Goal: Task Accomplishment & Management: Use online tool/utility

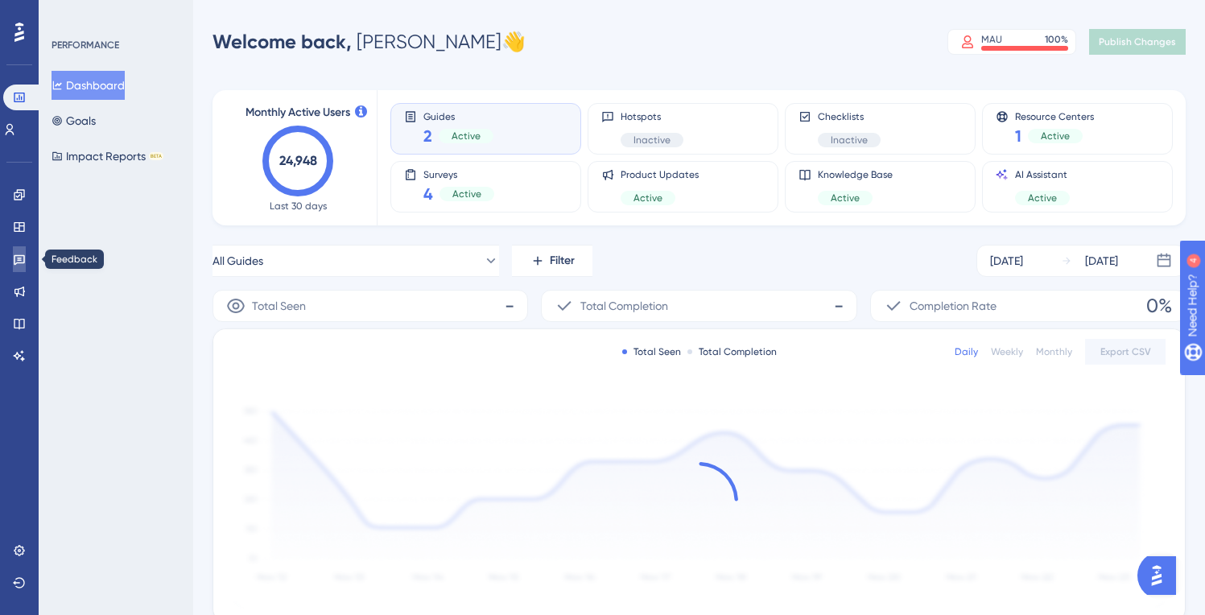
click at [21, 258] on icon at bounding box center [19, 259] width 13 height 13
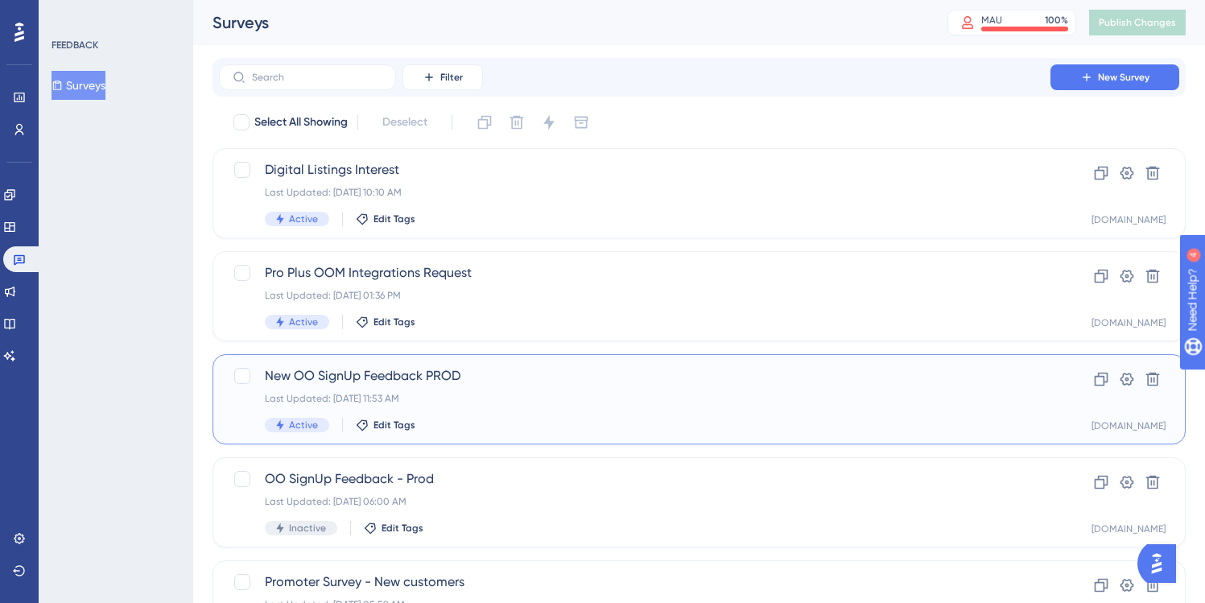
click at [517, 377] on span "New OO SignUp Feedback PROD" at bounding box center [635, 375] width 740 height 19
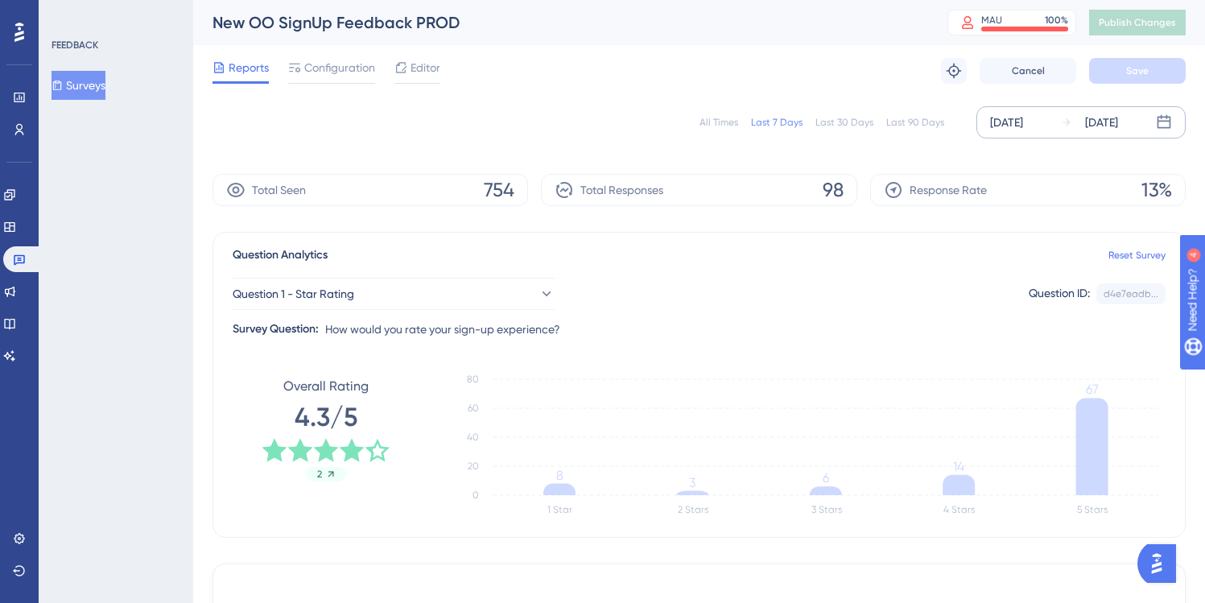
click at [1023, 125] on div "[DATE]" at bounding box center [1006, 122] width 33 height 19
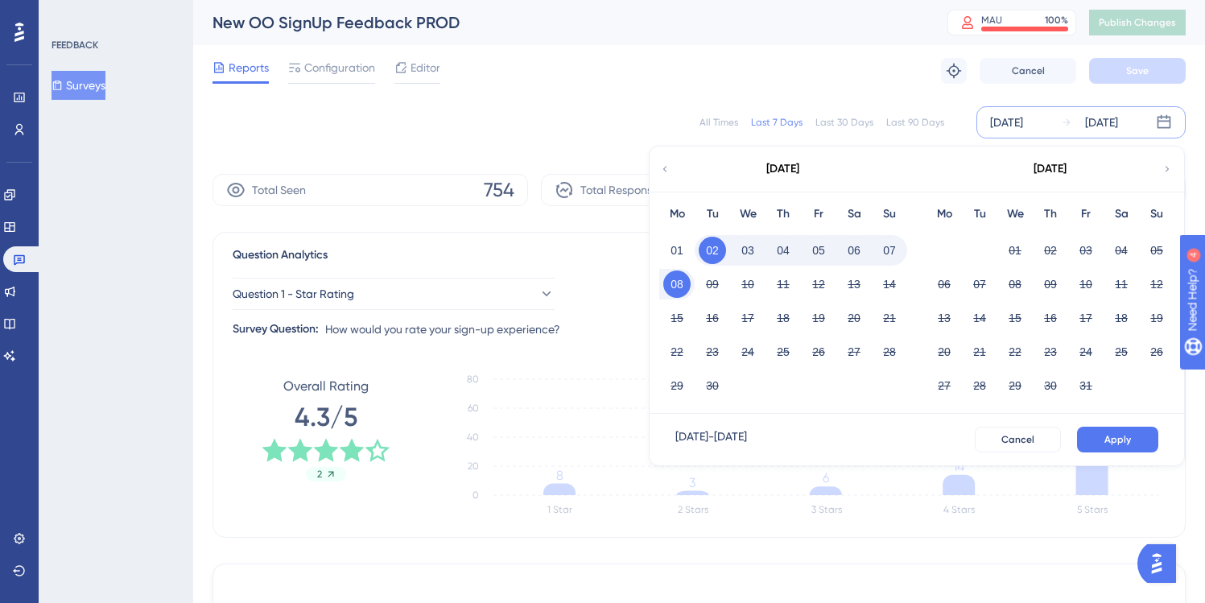
click at [746, 250] on button "03" at bounding box center [747, 250] width 27 height 27
click at [783, 248] on button "04" at bounding box center [783, 250] width 27 height 27
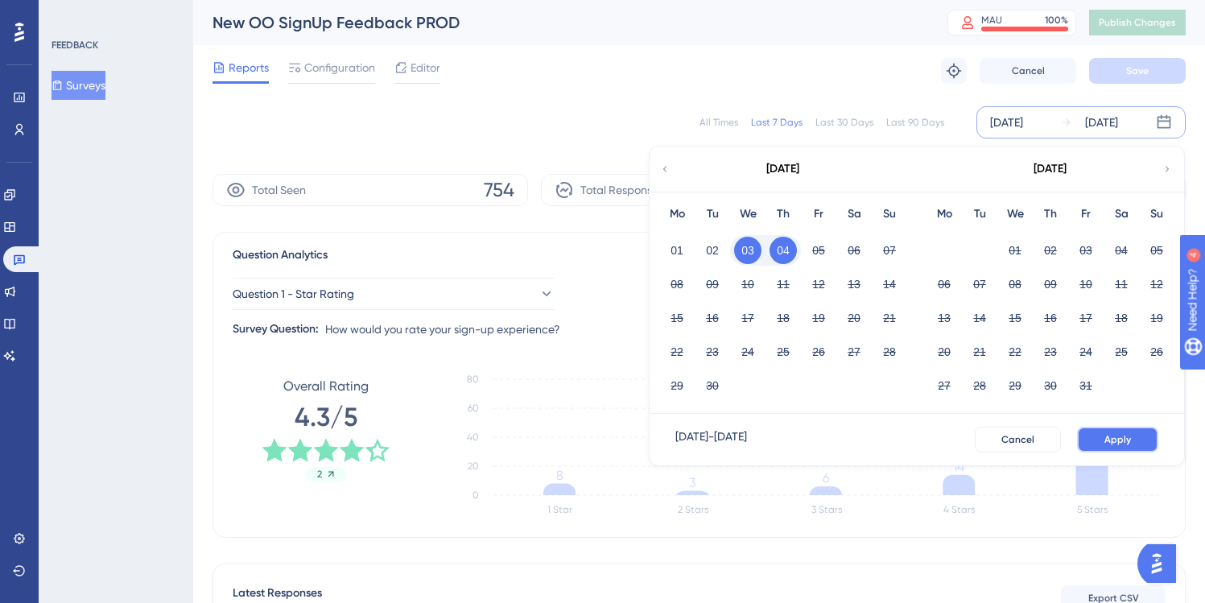
click at [1108, 438] on span "Apply" at bounding box center [1118, 439] width 27 height 13
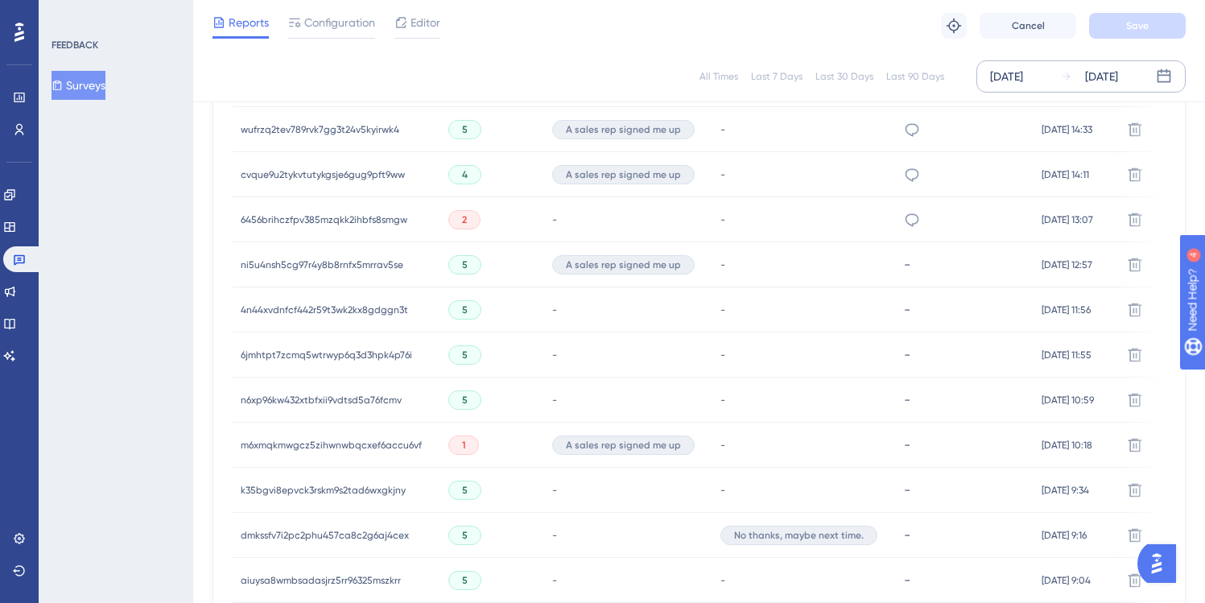
scroll to position [1111, 0]
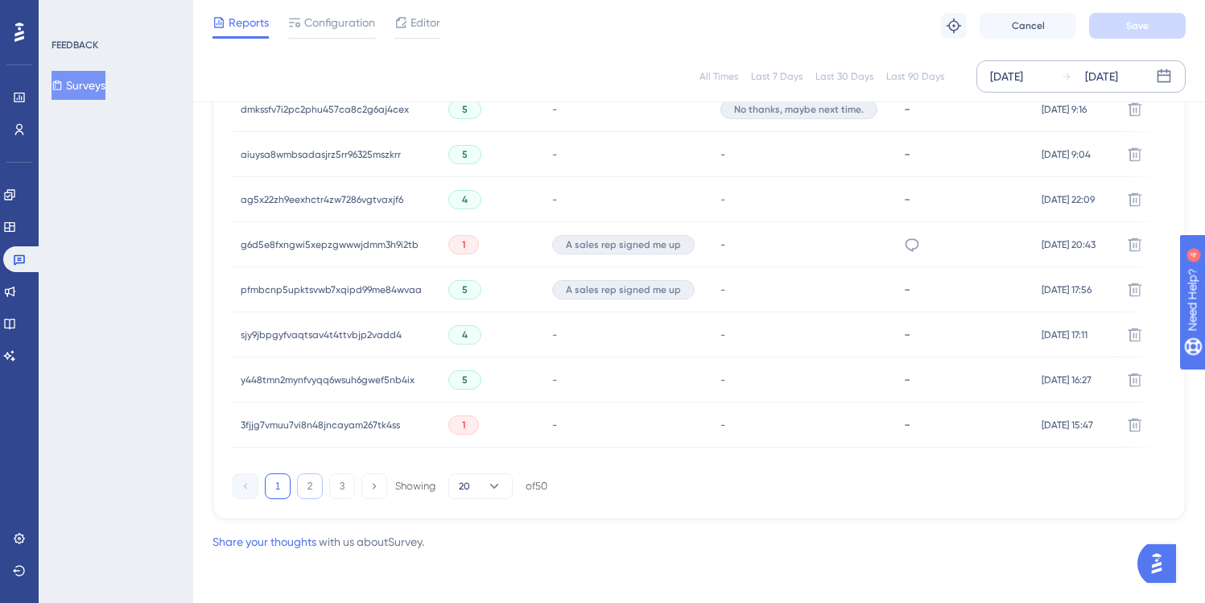
click at [304, 483] on button "2" at bounding box center [310, 486] width 26 height 26
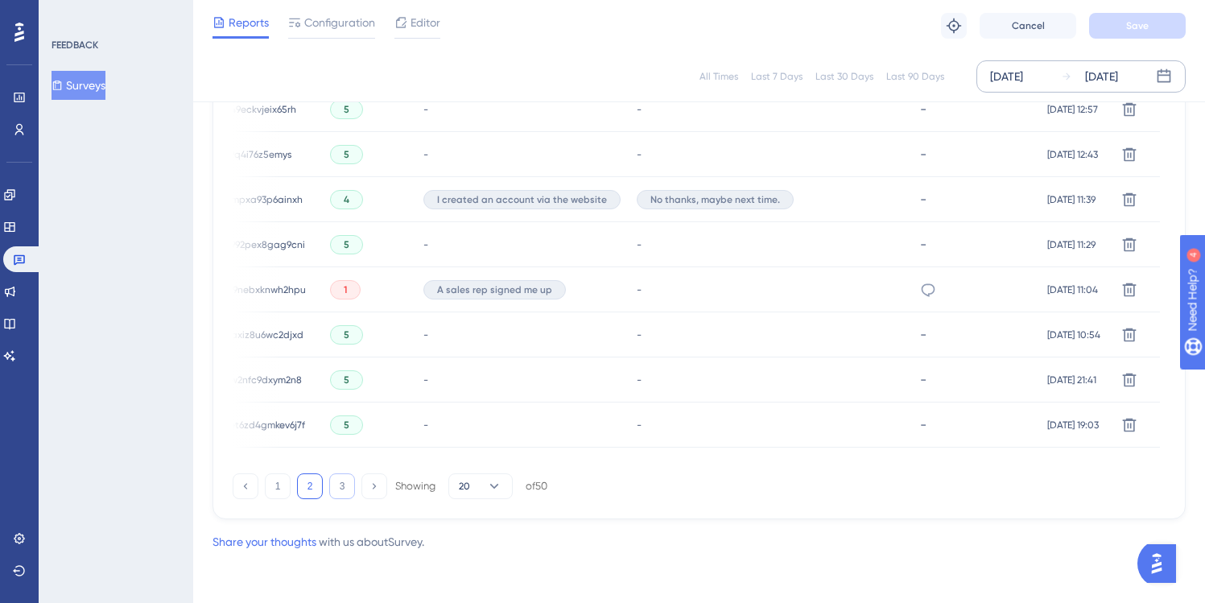
click at [347, 485] on button "3" at bounding box center [342, 486] width 26 height 26
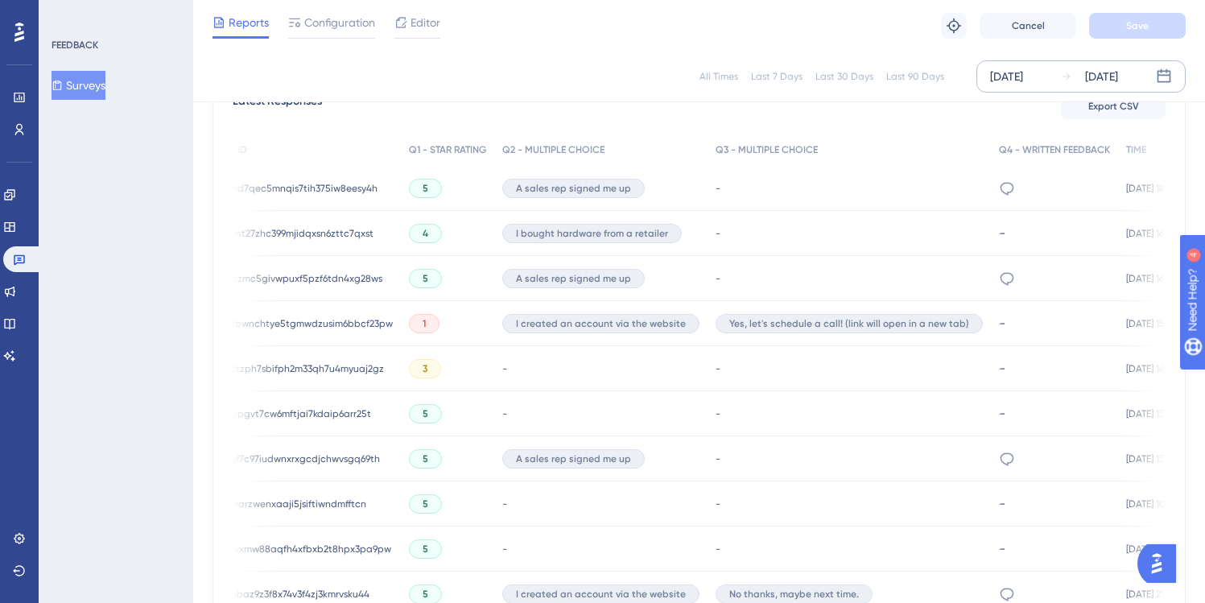
scroll to position [0, 0]
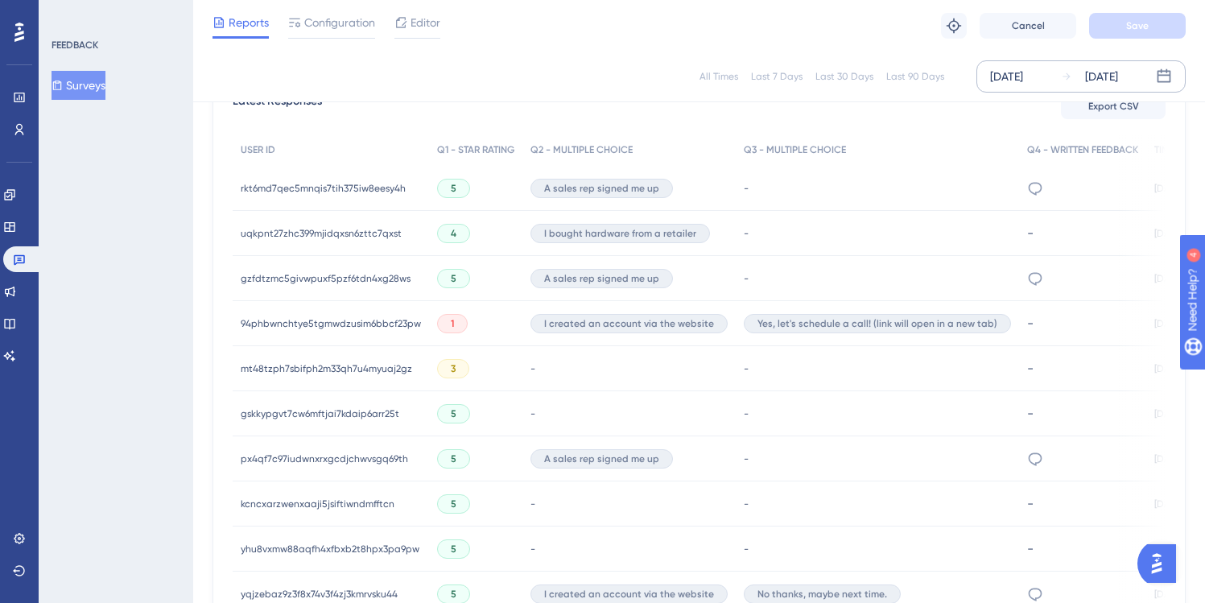
click at [337, 320] on span "94phbwnchtye5tgmwdzusim6bbcf23pw" at bounding box center [331, 323] width 180 height 13
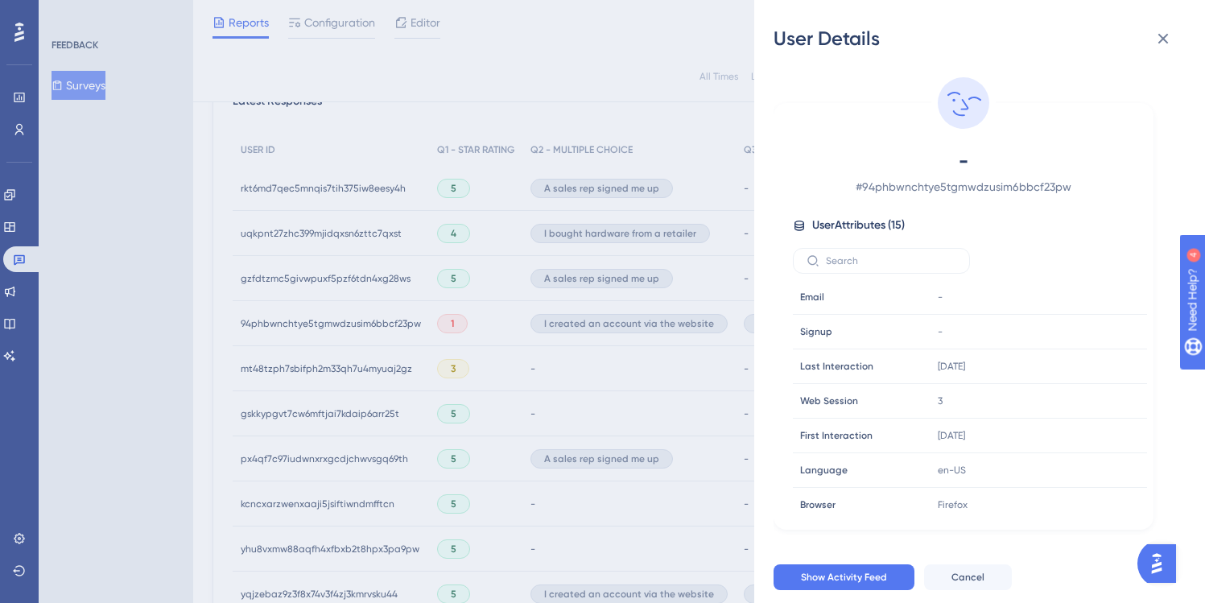
click at [953, 188] on span "# 94phbwnchtye5tgmwdzusim6bbcf23pw" at bounding box center [963, 186] width 283 height 19
copy span "94phbwnchtye5tgmwdzusim6bbcf23pw"
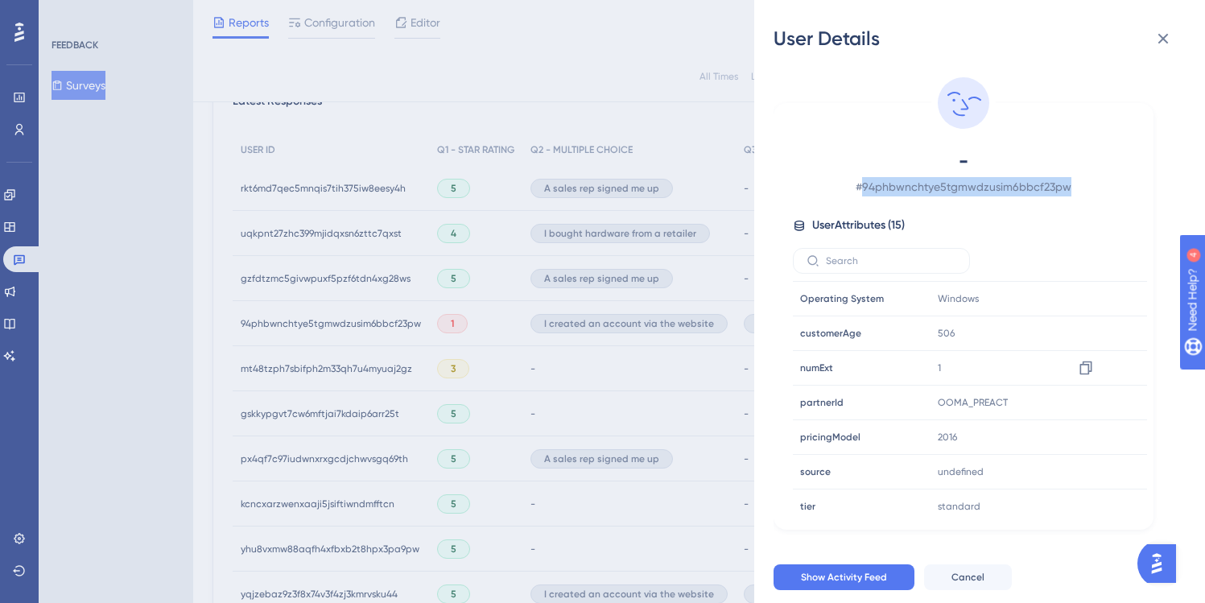
scroll to position [283, 0]
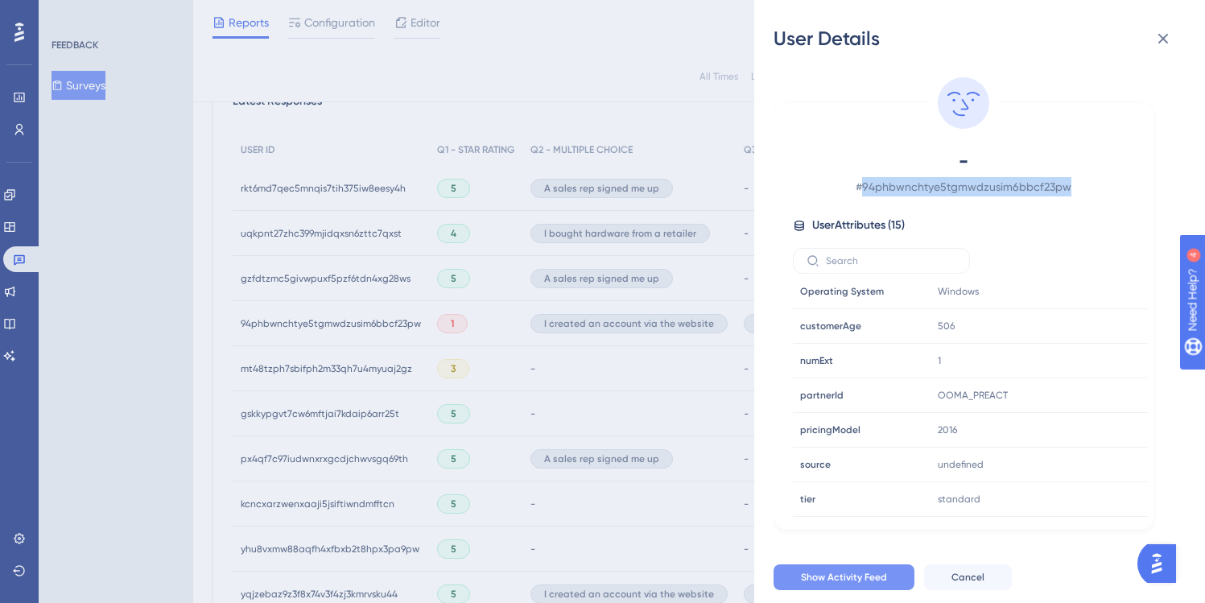
click at [844, 584] on span "Show Activity Feed" at bounding box center [844, 577] width 86 height 13
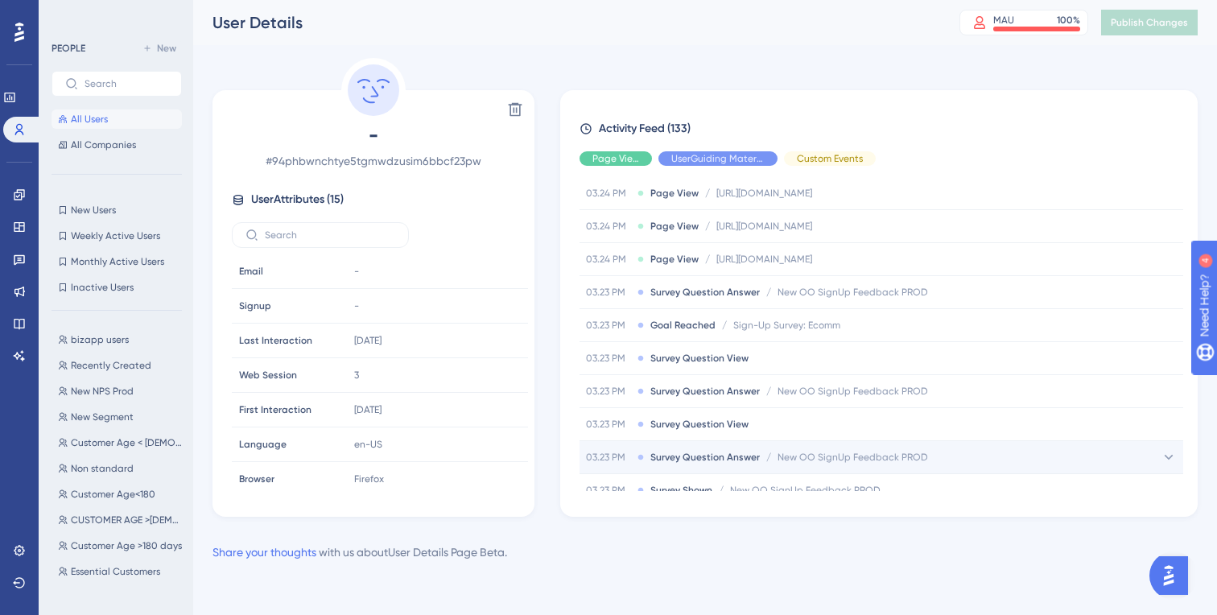
scroll to position [2914, 0]
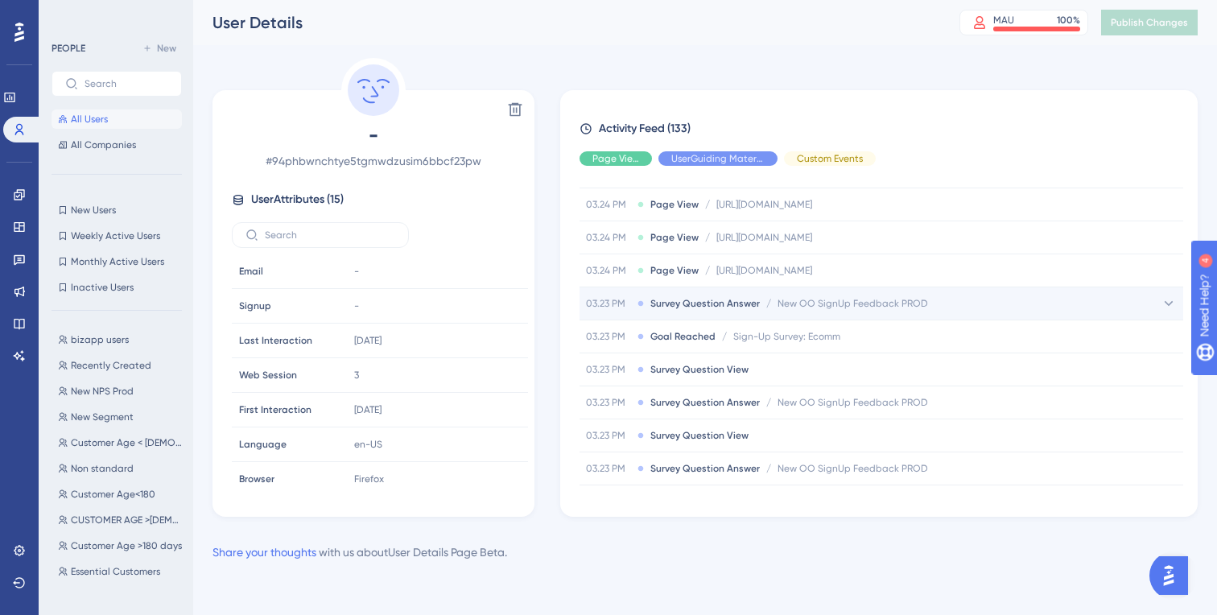
click at [850, 300] on span "New OO SignUp Feedback PROD" at bounding box center [853, 303] width 151 height 13
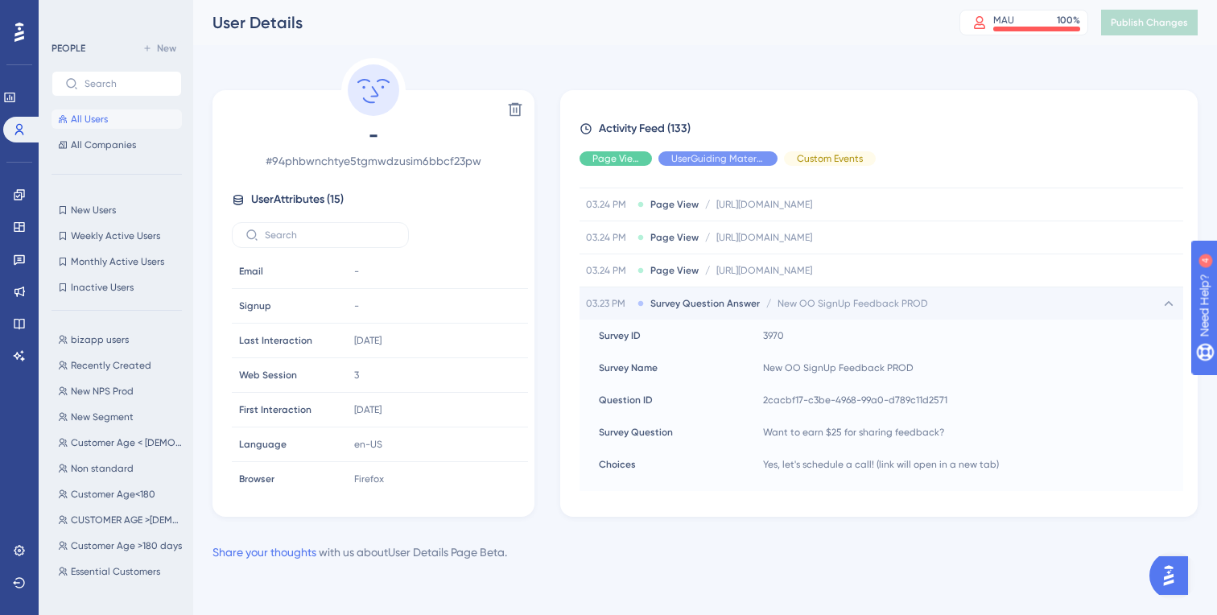
click at [850, 300] on span "New OO SignUp Feedback PROD" at bounding box center [853, 303] width 151 height 13
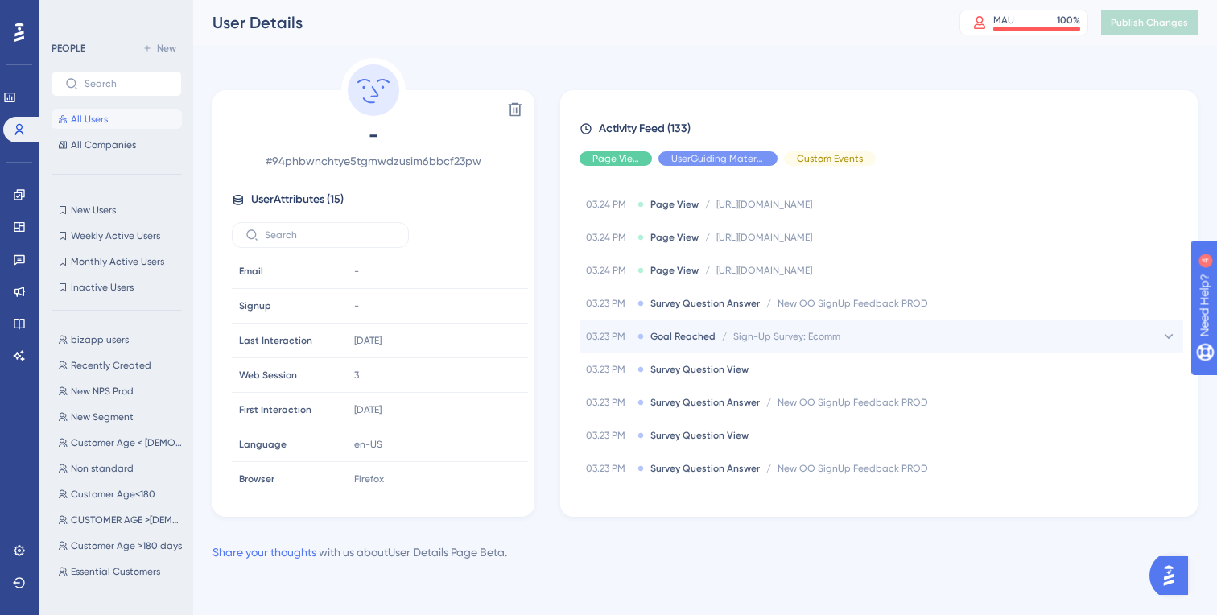
click at [849, 333] on div "03.23 PM Goal Reached / Sign-Up Survey: Ecomm Sign-Up Survey: Ecomm" at bounding box center [882, 336] width 604 height 32
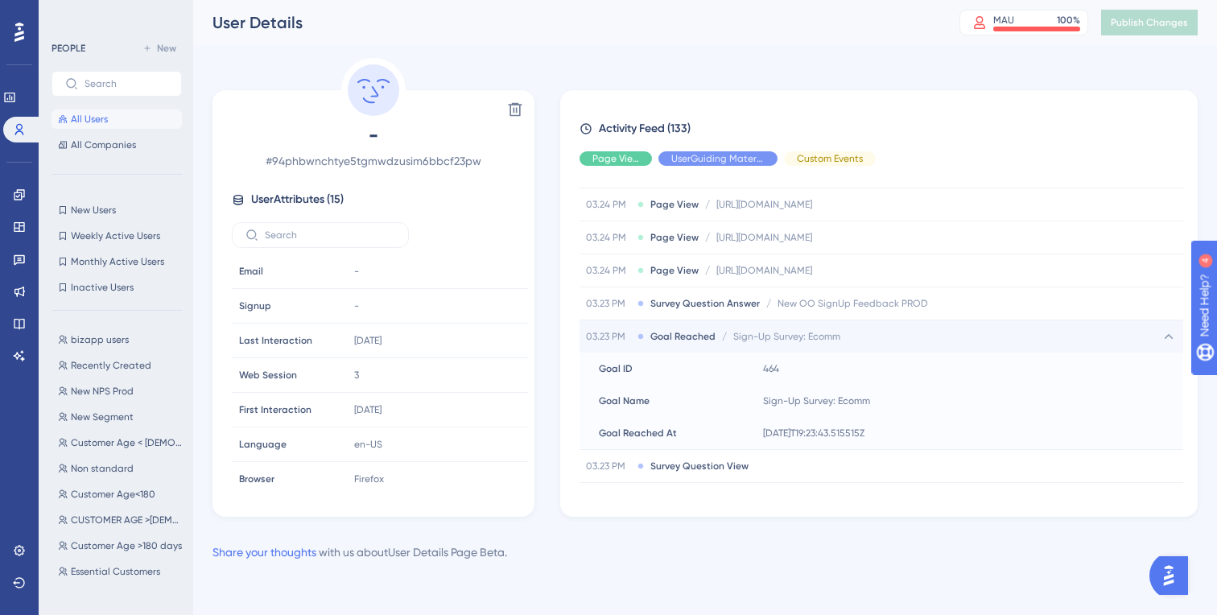
click at [849, 333] on div "03.23 PM Goal Reached / Sign-Up Survey: Ecomm Sign-Up Survey: Ecomm" at bounding box center [882, 336] width 604 height 32
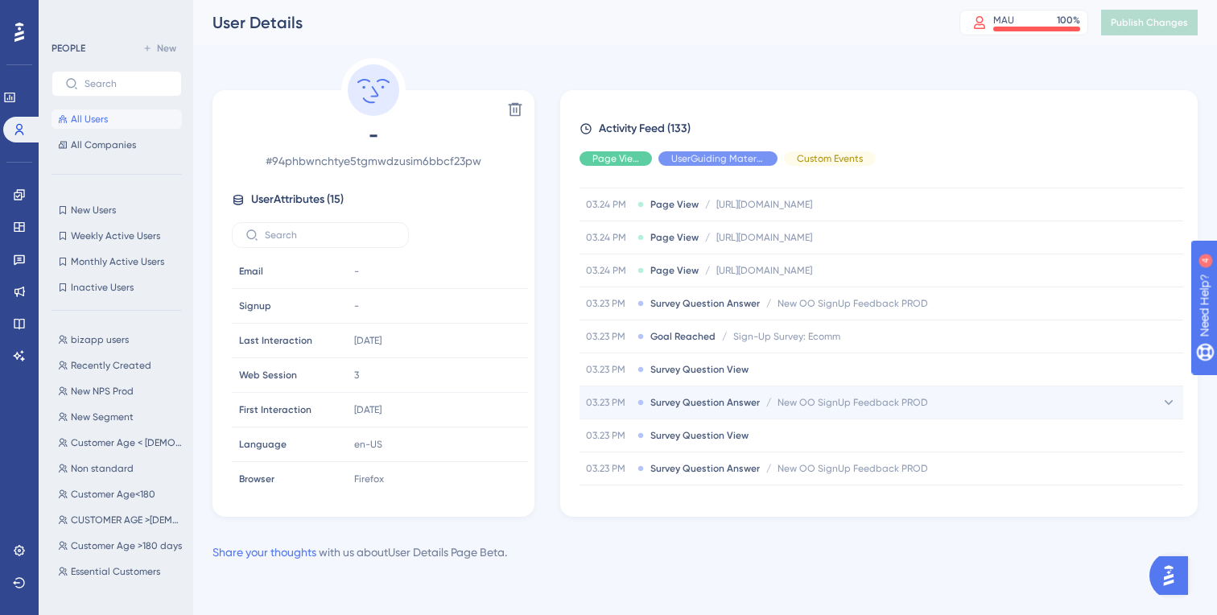
click at [846, 401] on span "New OO SignUp Feedback PROD" at bounding box center [853, 402] width 151 height 13
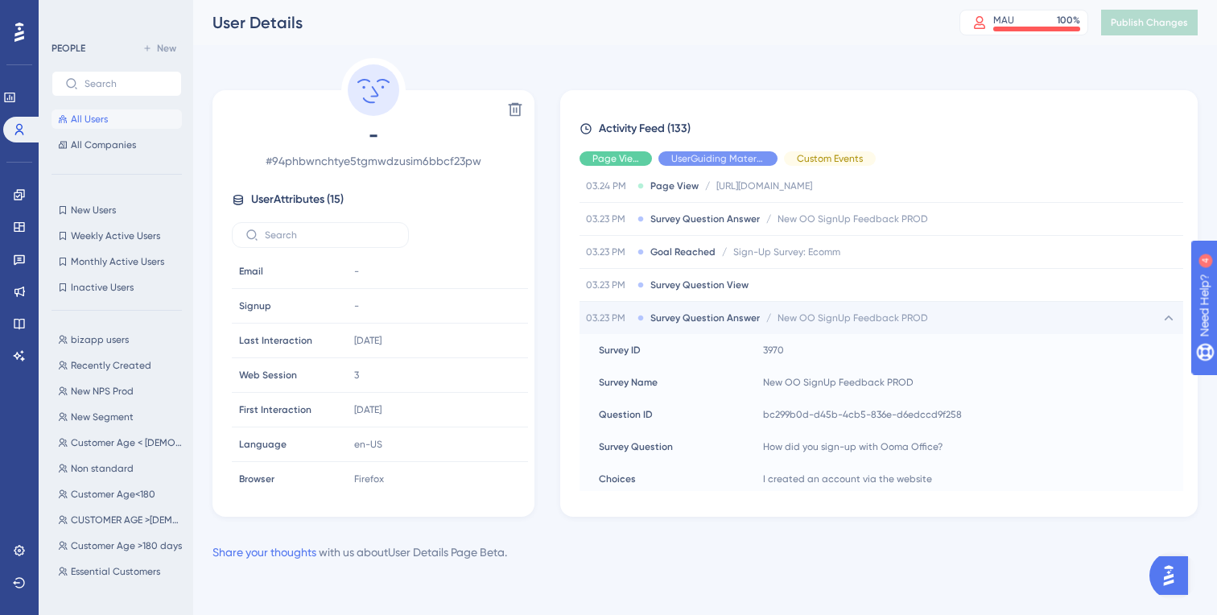
scroll to position [2995, 0]
click at [836, 318] on span "New OO SignUp Feedback PROD" at bounding box center [853, 321] width 151 height 13
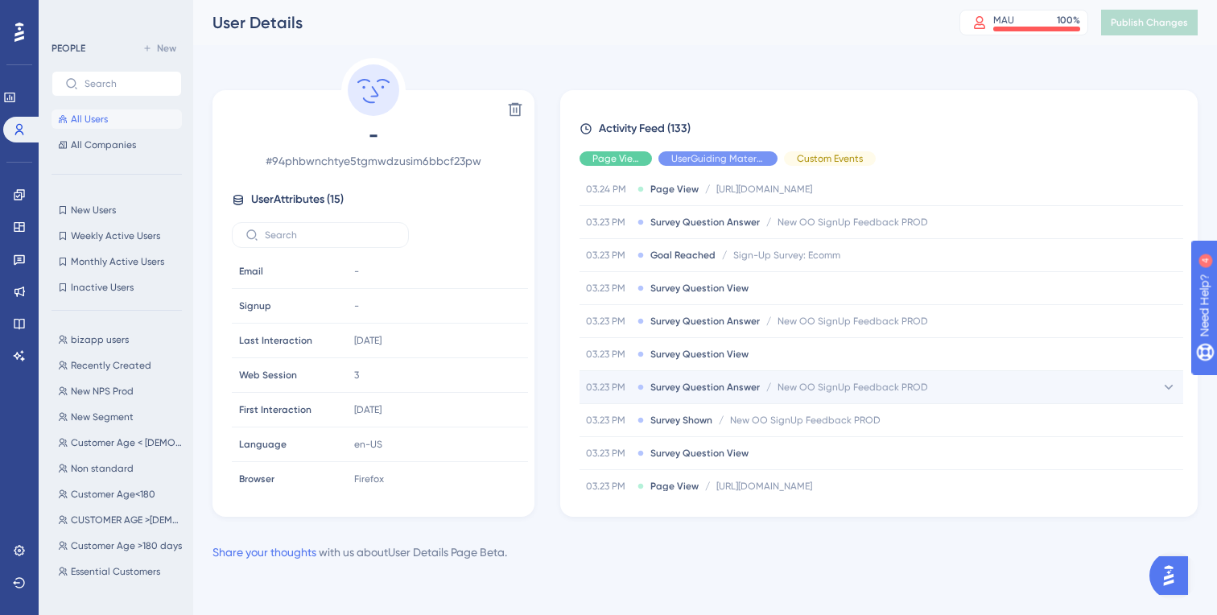
click at [845, 382] on span "New OO SignUp Feedback PROD" at bounding box center [853, 387] width 151 height 13
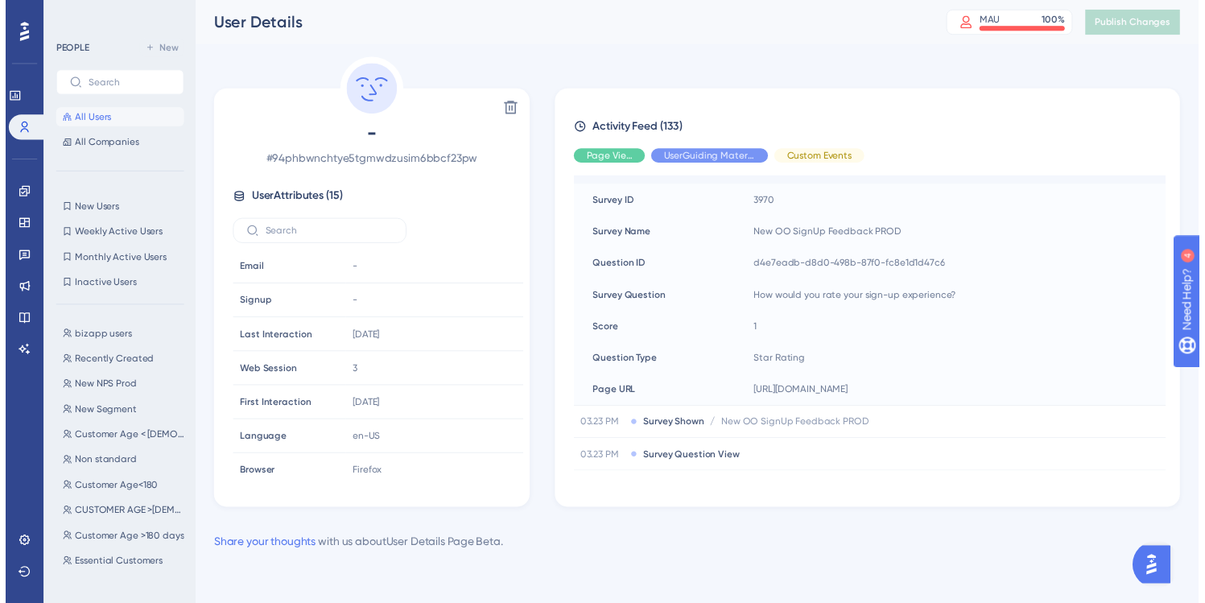
scroll to position [3219, 0]
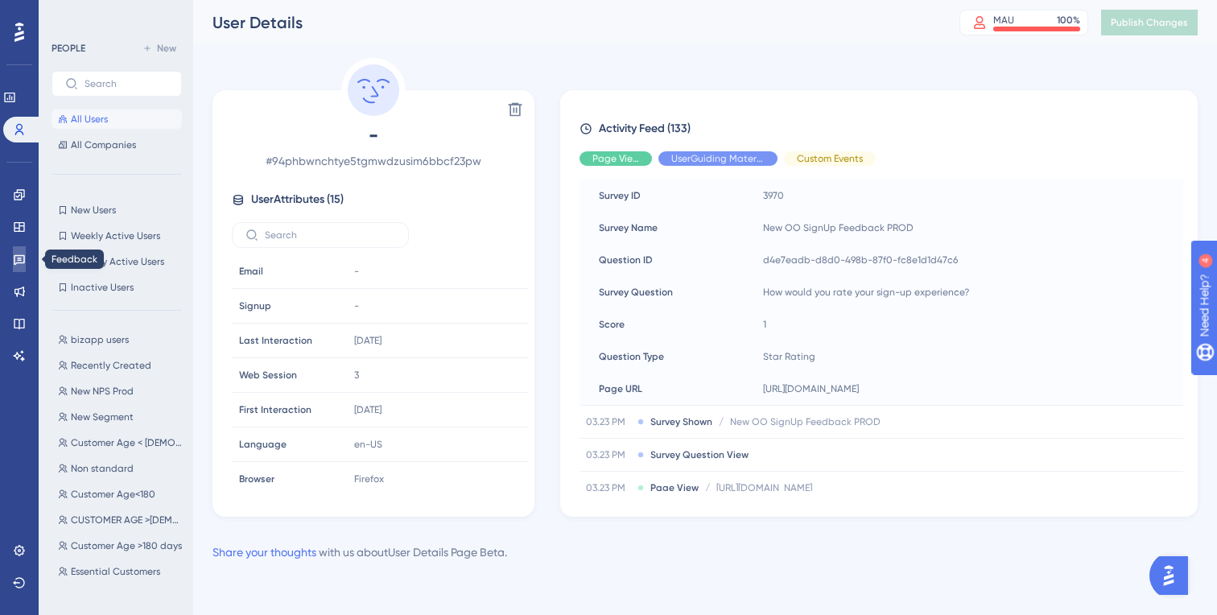
click at [17, 255] on icon at bounding box center [19, 260] width 11 height 10
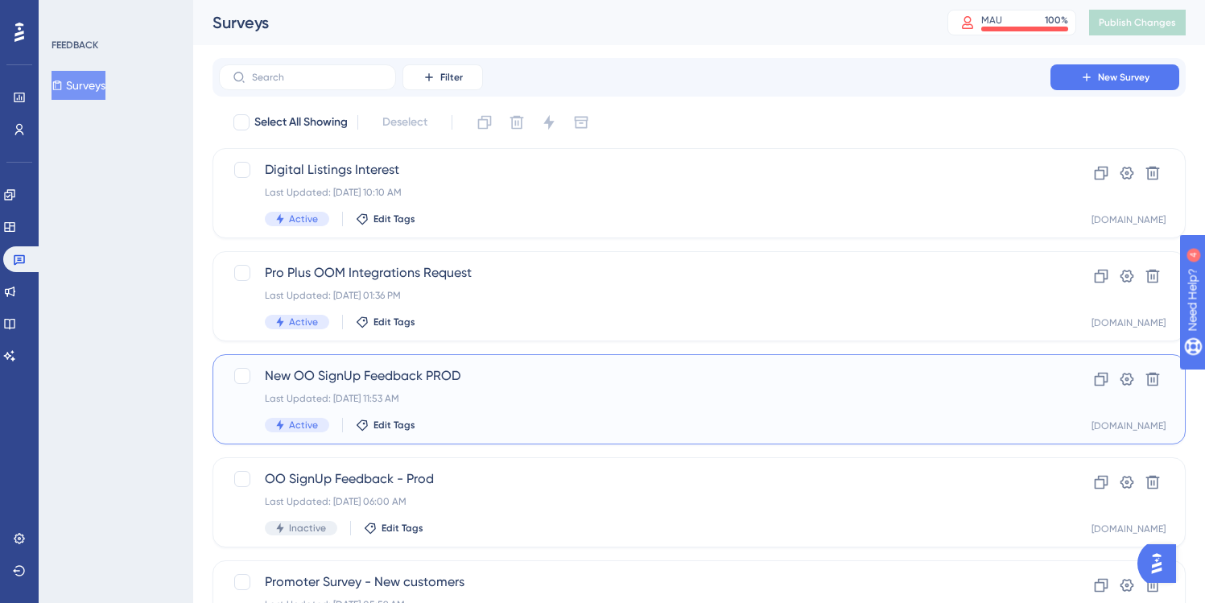
click at [501, 384] on span "New OO SignUp Feedback PROD" at bounding box center [635, 375] width 740 height 19
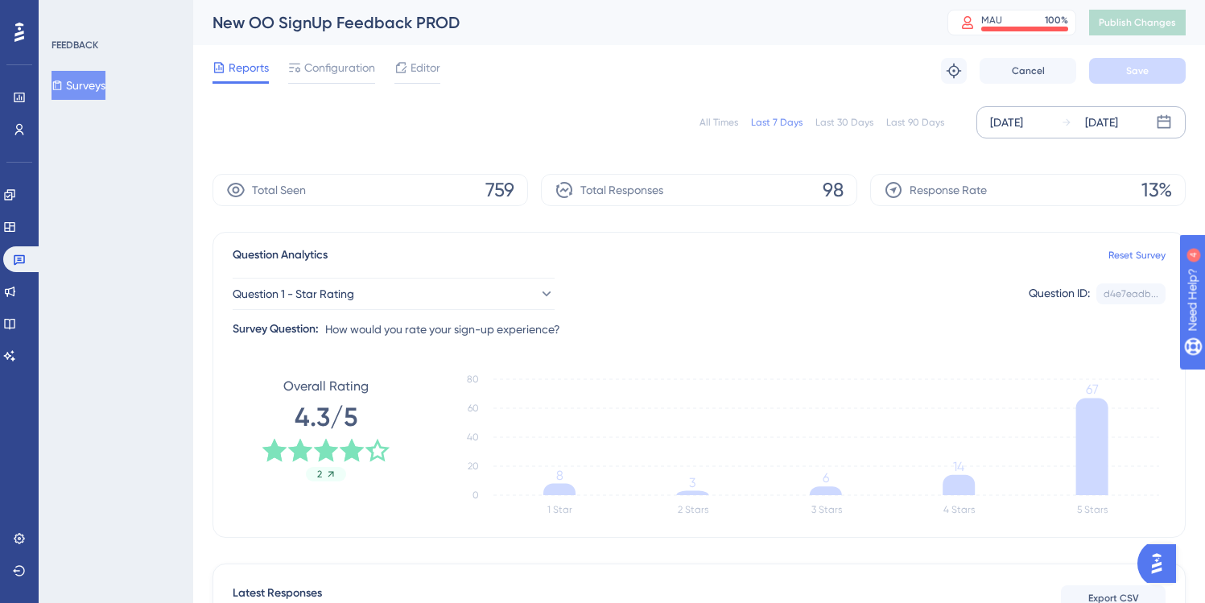
click at [1023, 121] on div "[DATE]" at bounding box center [1006, 122] width 33 height 19
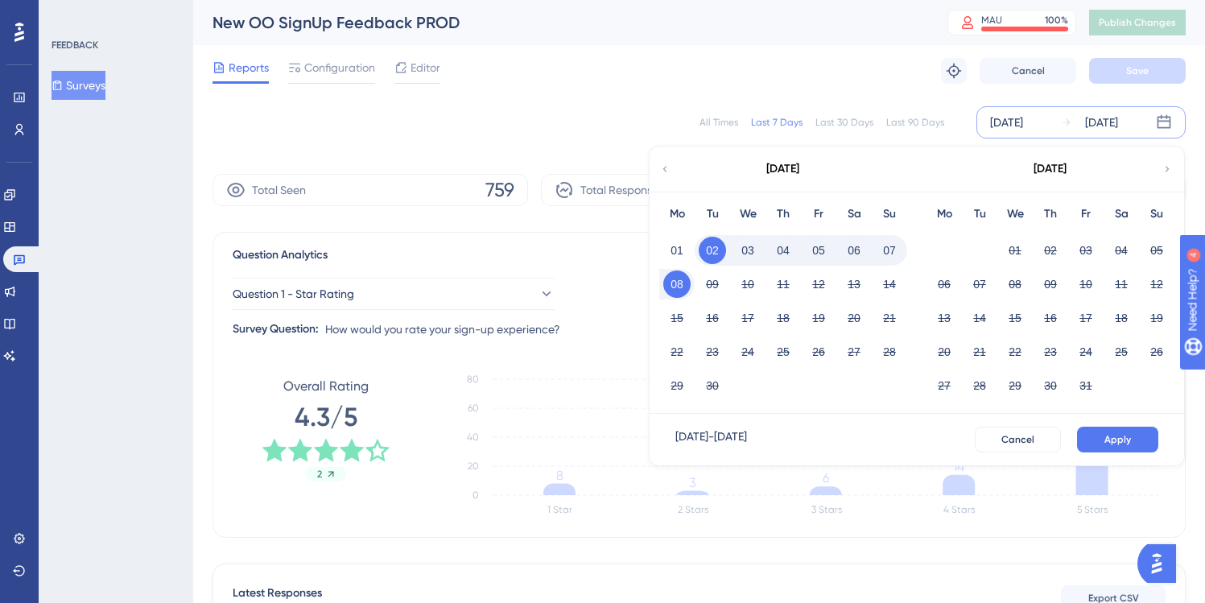
click at [856, 250] on button "06" at bounding box center [854, 250] width 27 height 27
click at [889, 248] on button "07" at bounding box center [889, 250] width 27 height 27
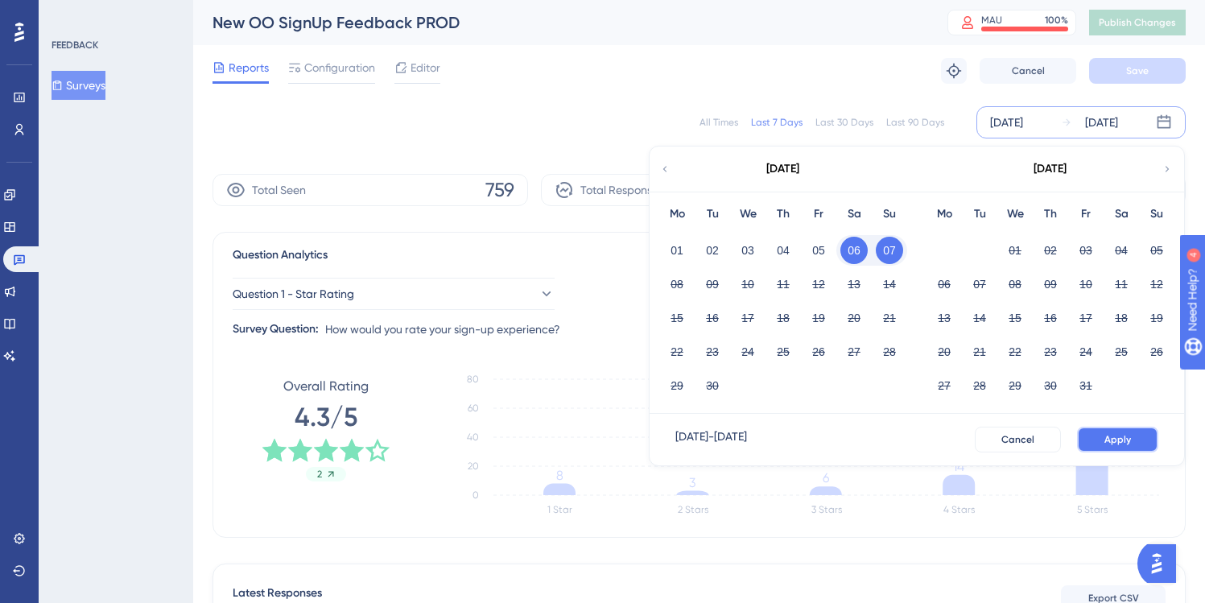
click at [1121, 440] on span "Apply" at bounding box center [1118, 439] width 27 height 13
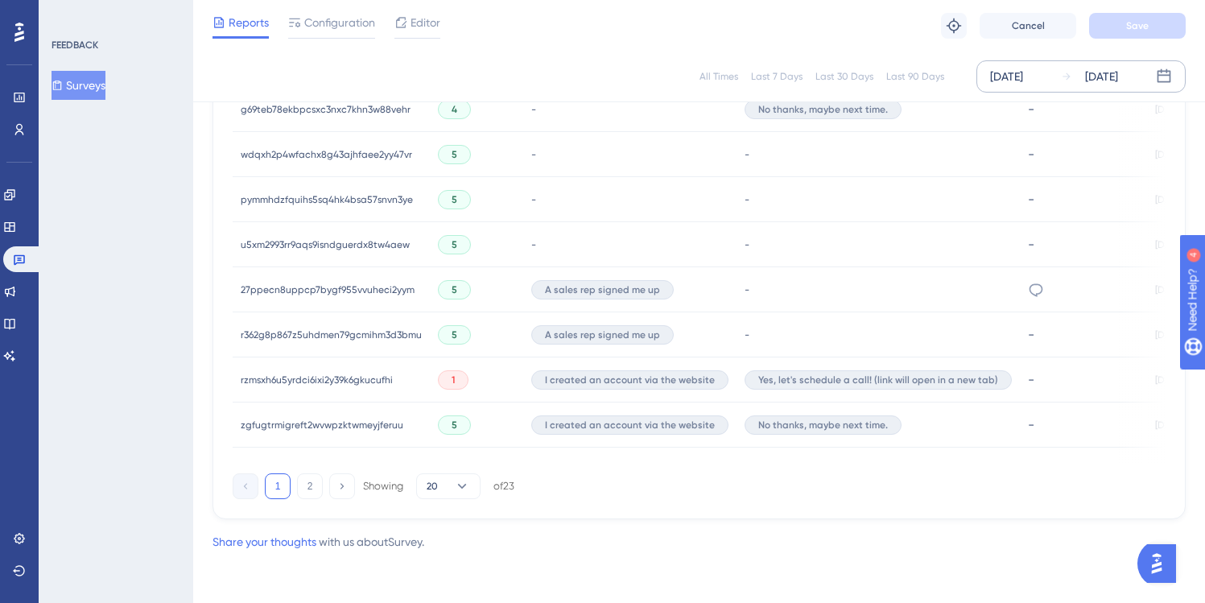
click at [315, 374] on span "rzmsxh6u5yrdci6ixi2y39k6gkucufhi" at bounding box center [317, 380] width 152 height 13
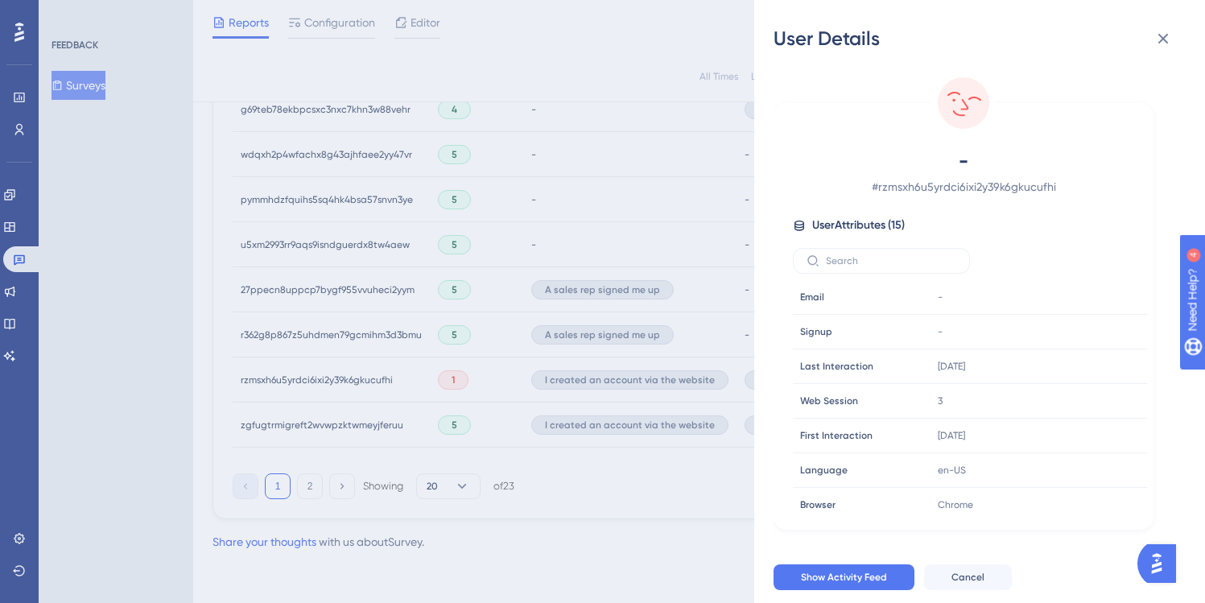
click at [967, 188] on span "# rzmsxh6u5yrdci6ixi2y39k6gkucufhi" at bounding box center [963, 186] width 283 height 19
copy span "rzmsxh6u5yrdci6ixi2y39k6gkucufhi"
click at [844, 584] on span "Show Activity Feed" at bounding box center [844, 577] width 86 height 13
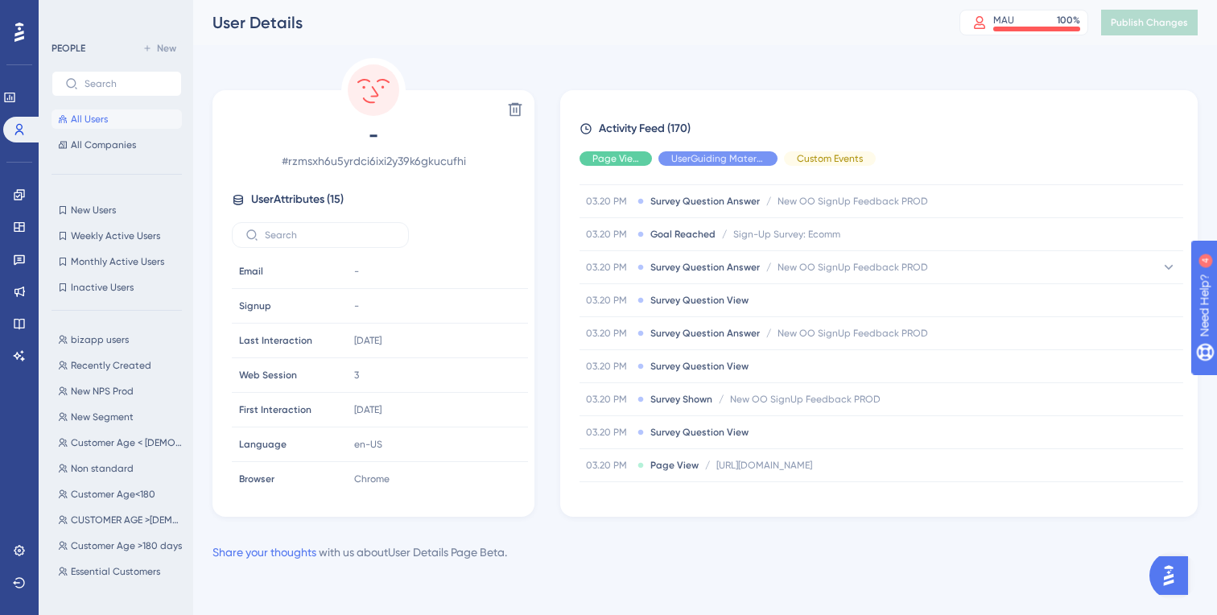
scroll to position [2786, 0]
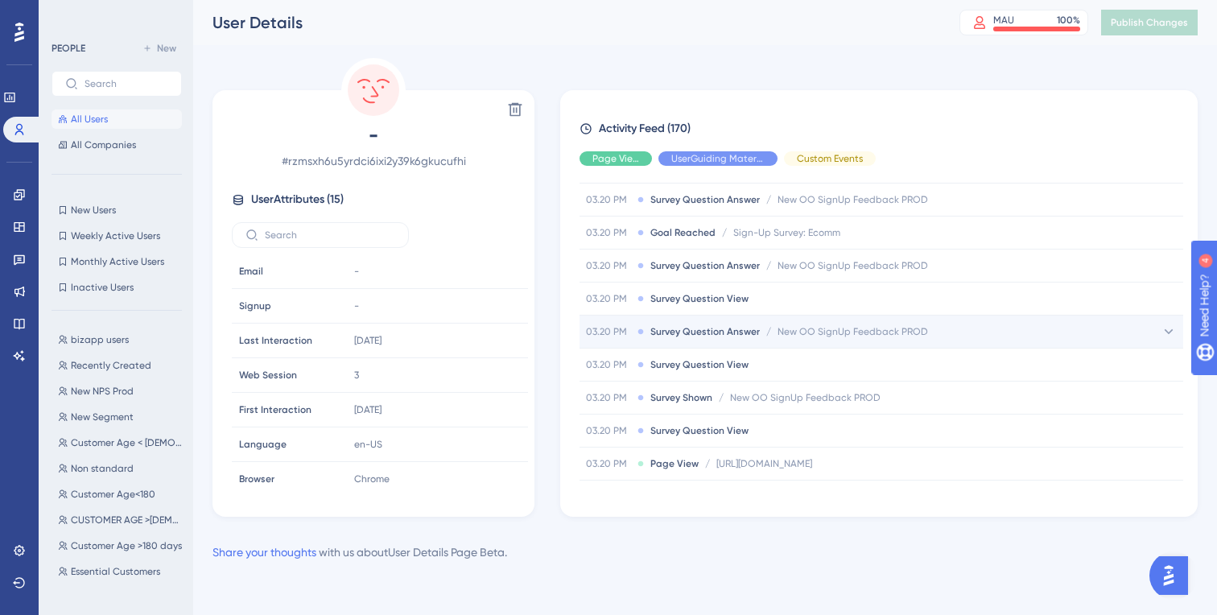
click at [823, 330] on span "New OO SignUp Feedback PROD" at bounding box center [853, 331] width 151 height 13
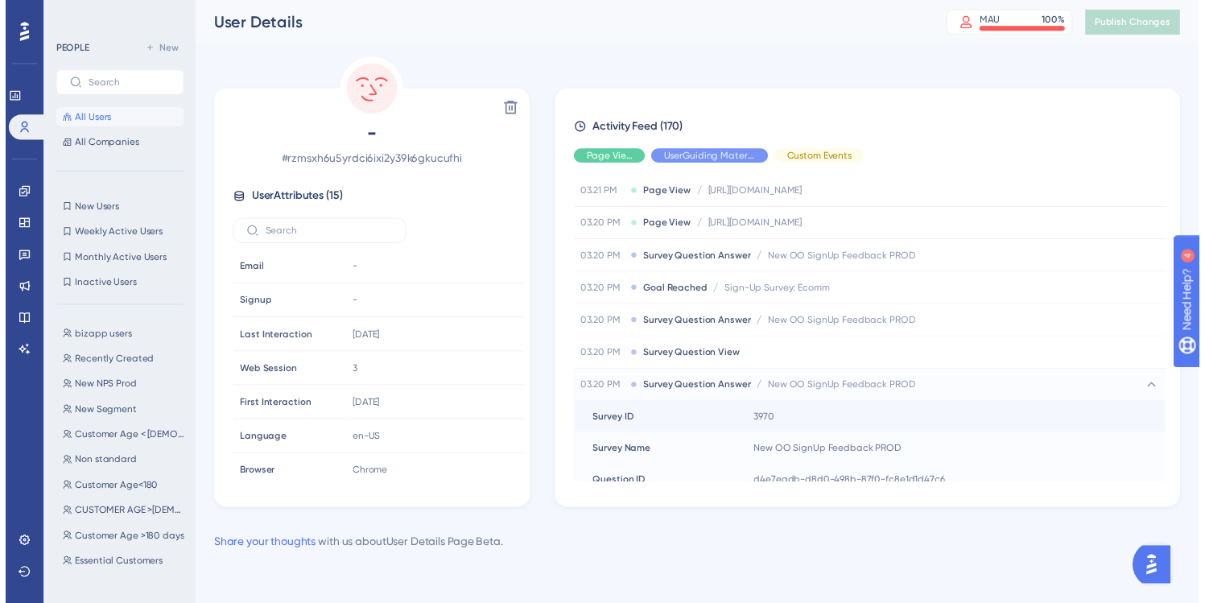
scroll to position [2720, 0]
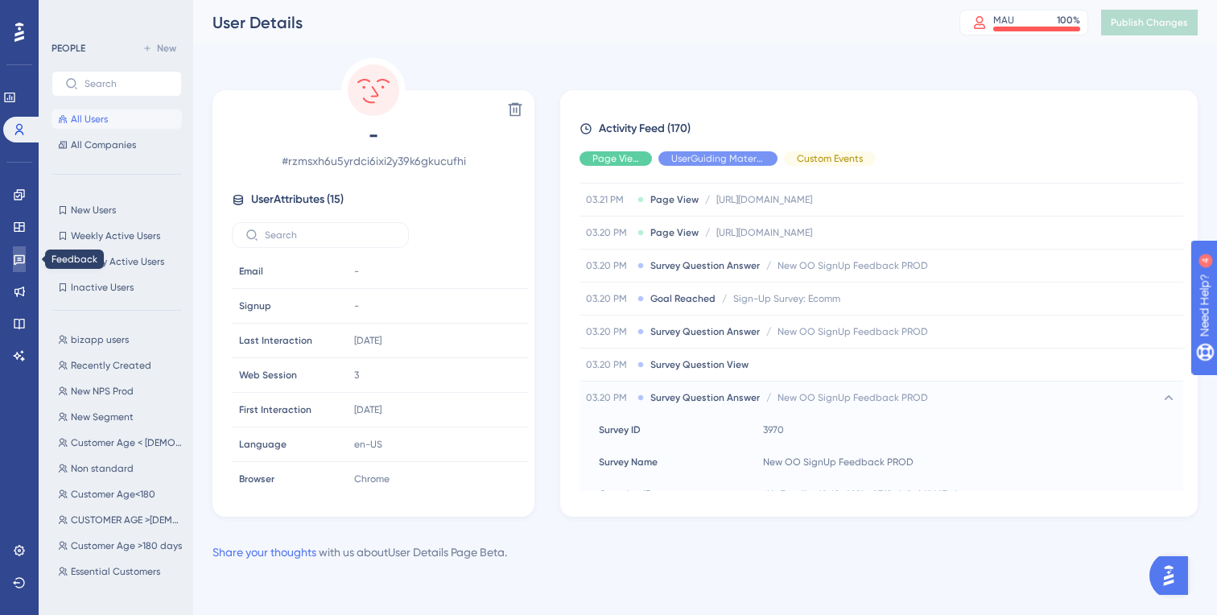
click at [19, 260] on icon at bounding box center [19, 260] width 11 height 10
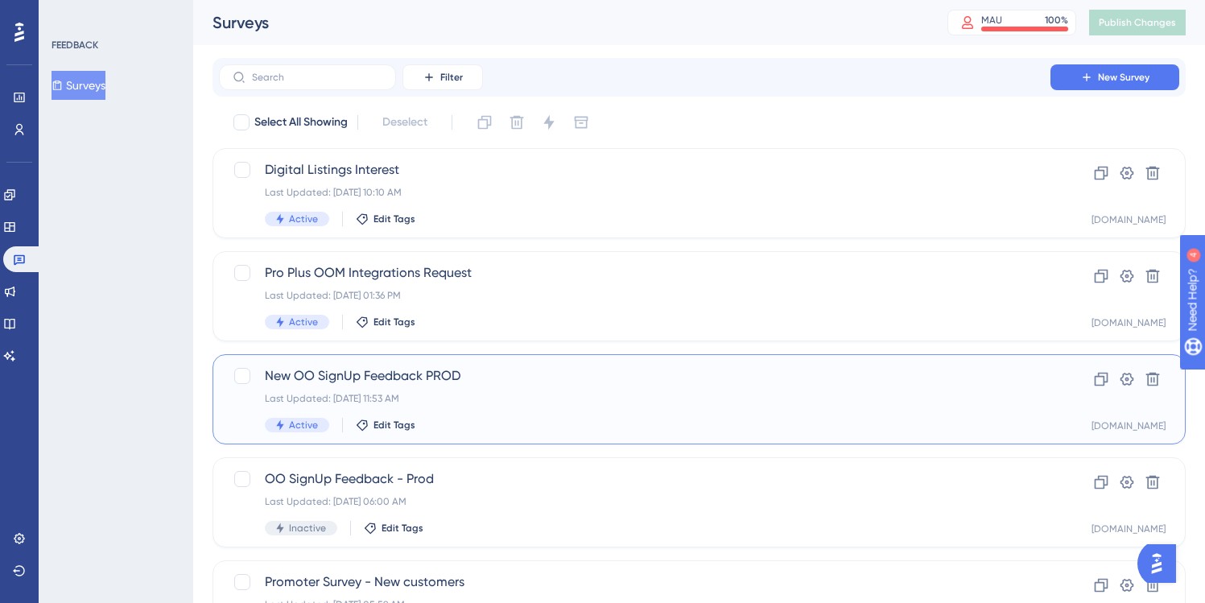
click at [509, 370] on span "New OO SignUp Feedback PROD" at bounding box center [635, 375] width 740 height 19
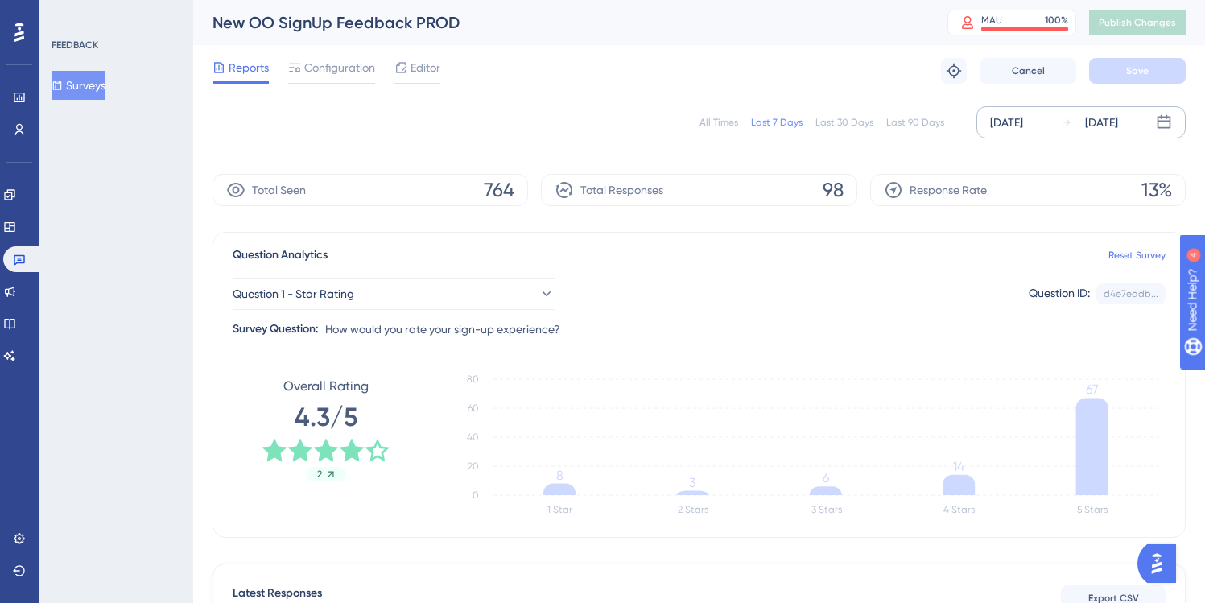
click at [1017, 121] on div "[DATE]" at bounding box center [1006, 122] width 33 height 19
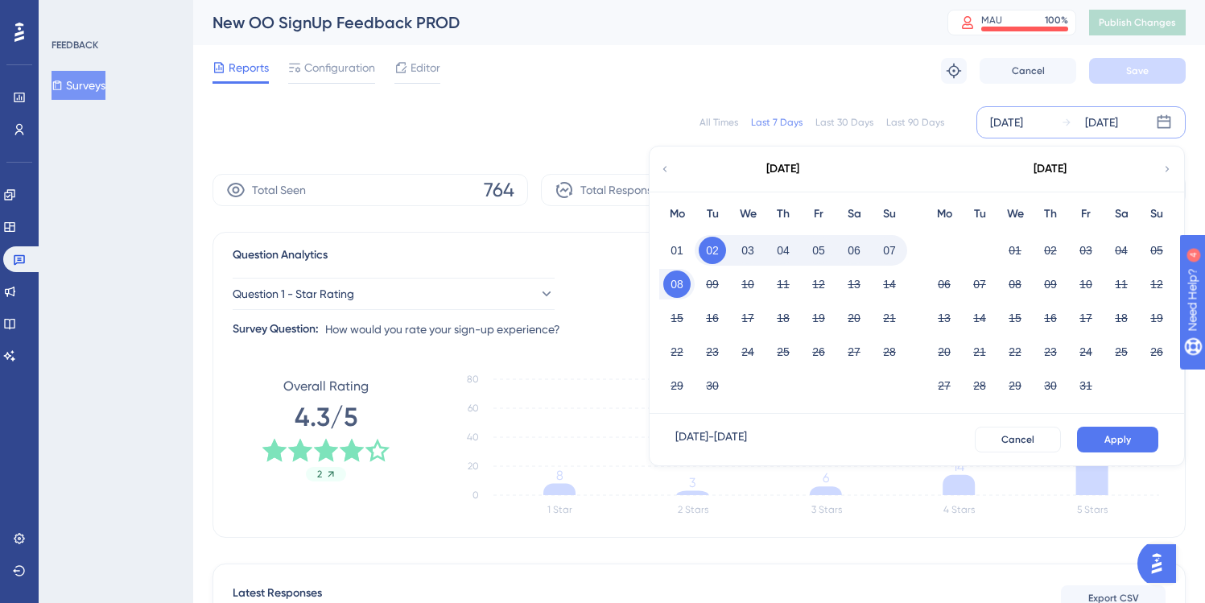
click at [713, 250] on button "02" at bounding box center [712, 250] width 27 height 27
click at [1105, 117] on div "[DATE]" at bounding box center [1101, 122] width 33 height 19
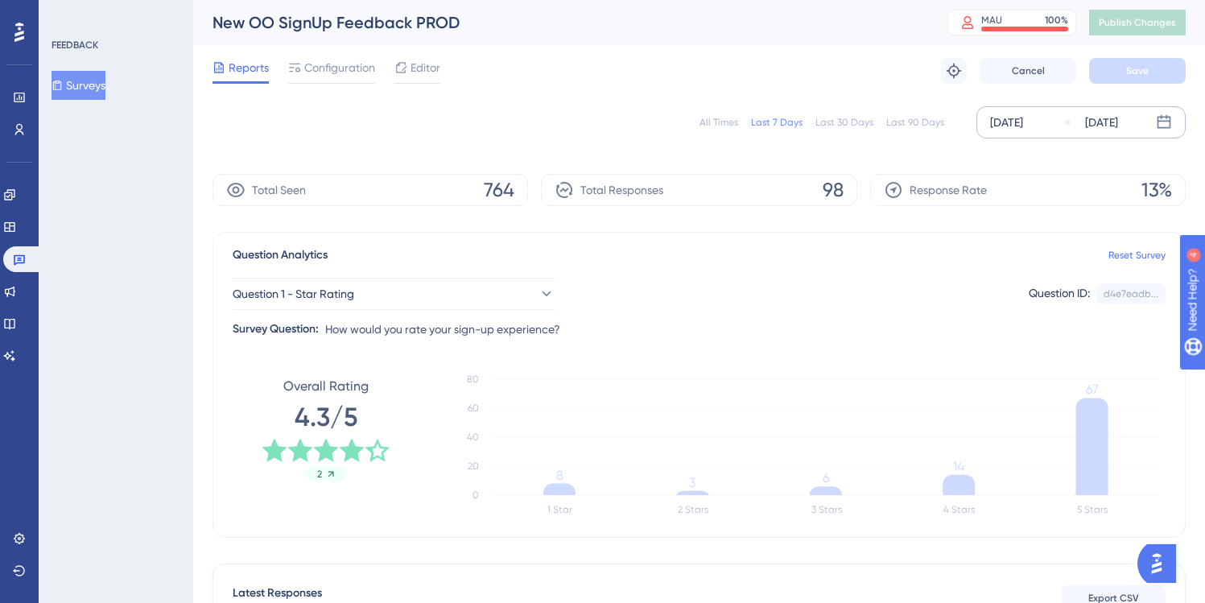
click at [1118, 114] on div "[DATE]" at bounding box center [1101, 122] width 33 height 19
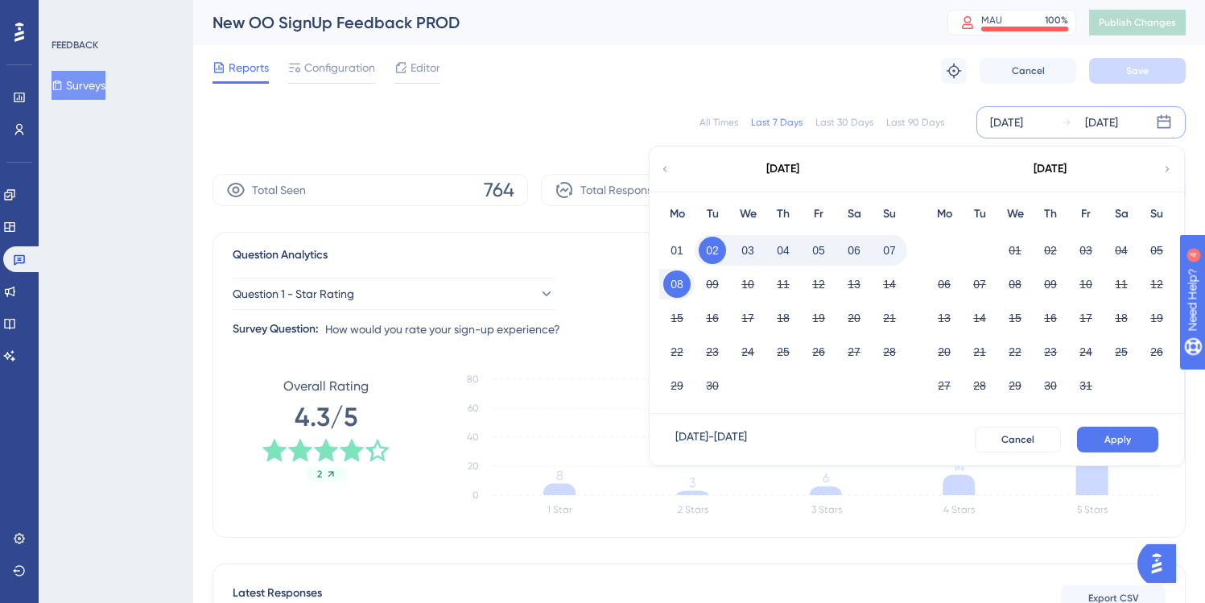
click at [718, 248] on button "02" at bounding box center [712, 250] width 27 height 27
click at [754, 250] on button "03" at bounding box center [747, 250] width 27 height 27
click at [1104, 436] on button "Apply" at bounding box center [1117, 440] width 81 height 26
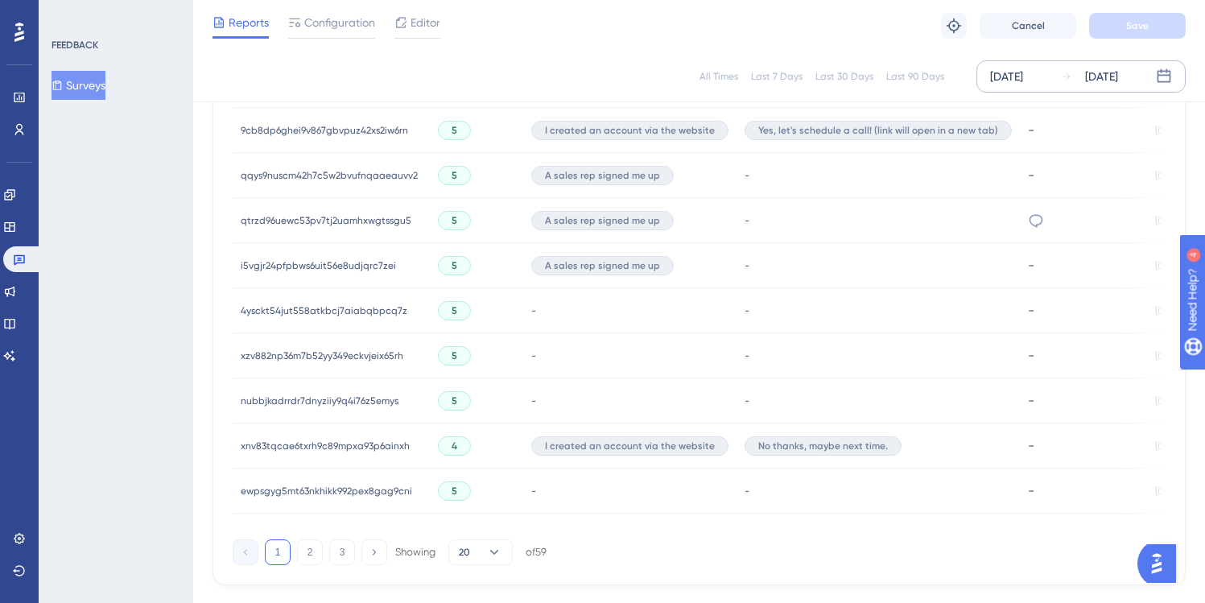
scroll to position [1111, 12]
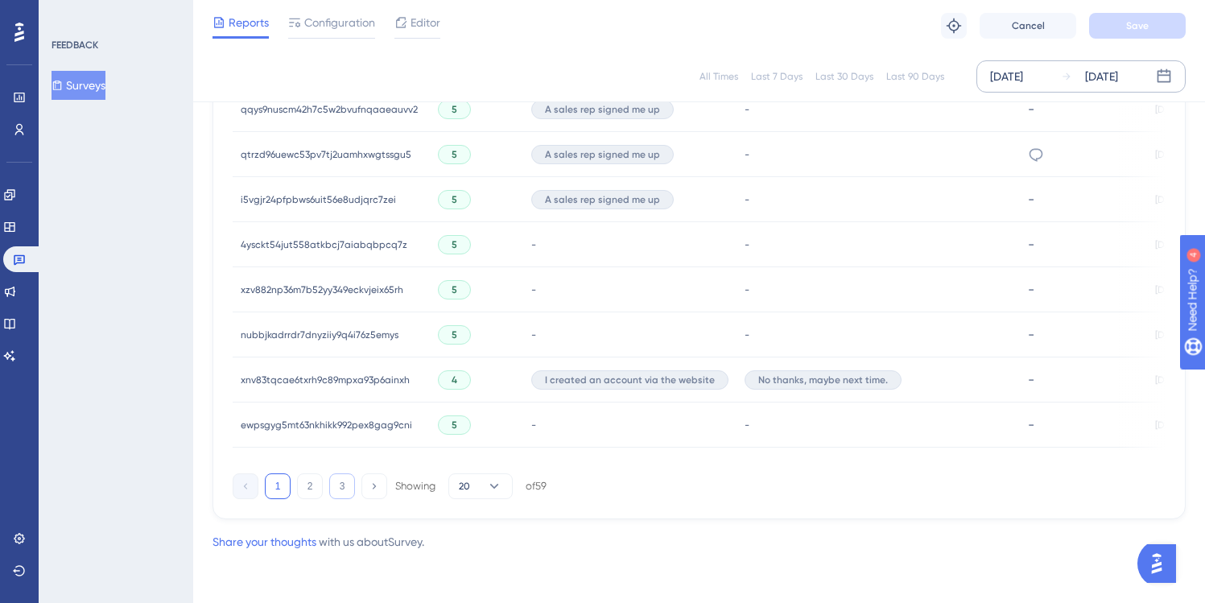
click at [331, 482] on button "3" at bounding box center [342, 486] width 26 height 26
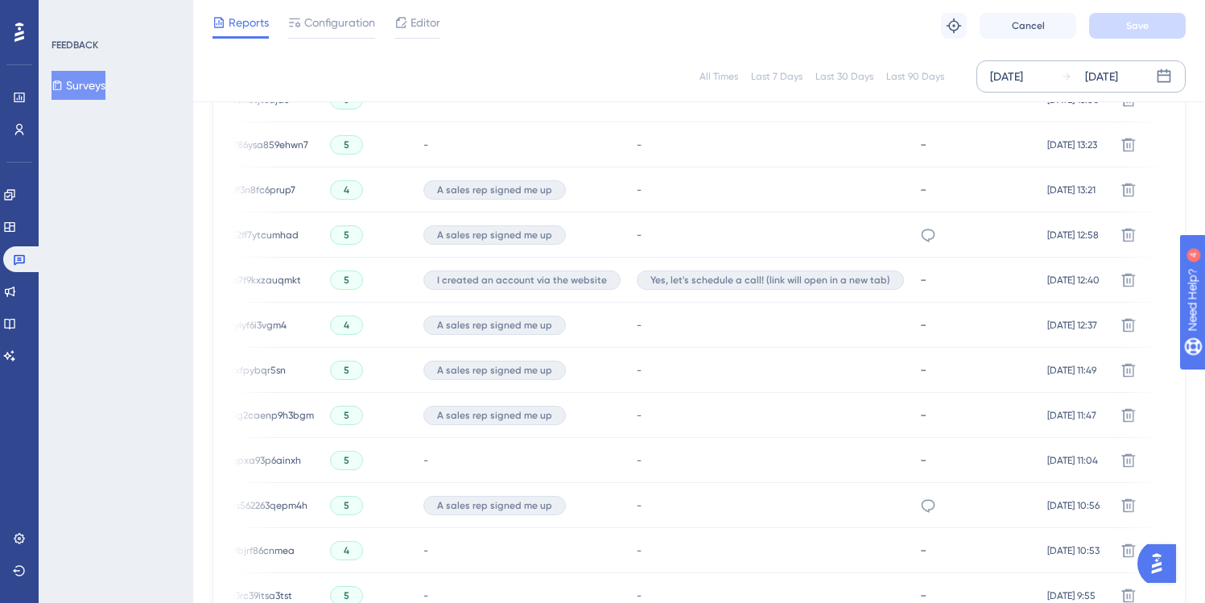
scroll to position [0, 0]
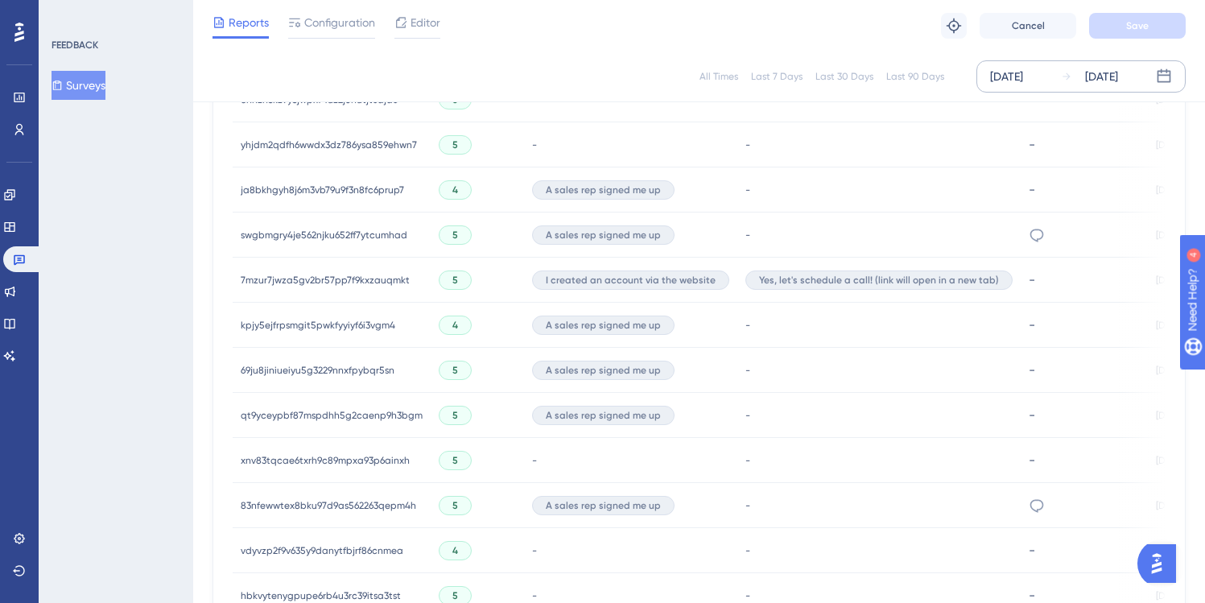
click at [332, 275] on span "7mzur7jwza5gv2br57pp7f9kxzauqmkt" at bounding box center [325, 280] width 169 height 13
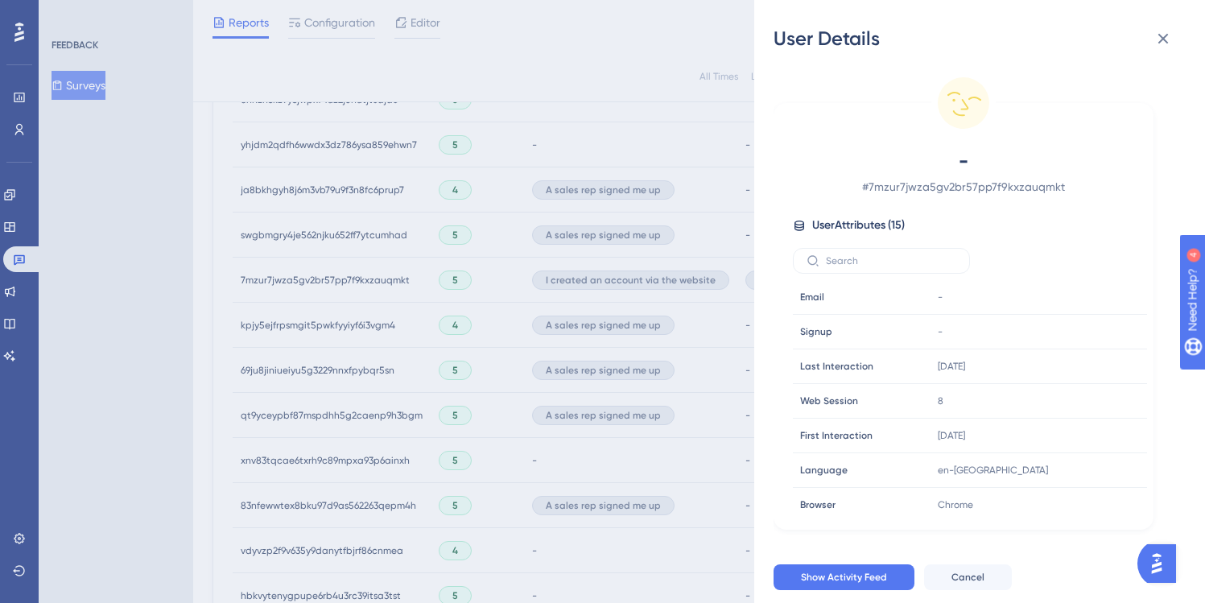
click at [909, 187] on span "# 7mzur7jwza5gv2br57pp7f9kxzauqmkt" at bounding box center [963, 186] width 283 height 19
copy span "7mzur7jwza5gv2br57pp7f9kxzauqmkt"
click at [823, 584] on span "Show Activity Feed" at bounding box center [844, 577] width 86 height 13
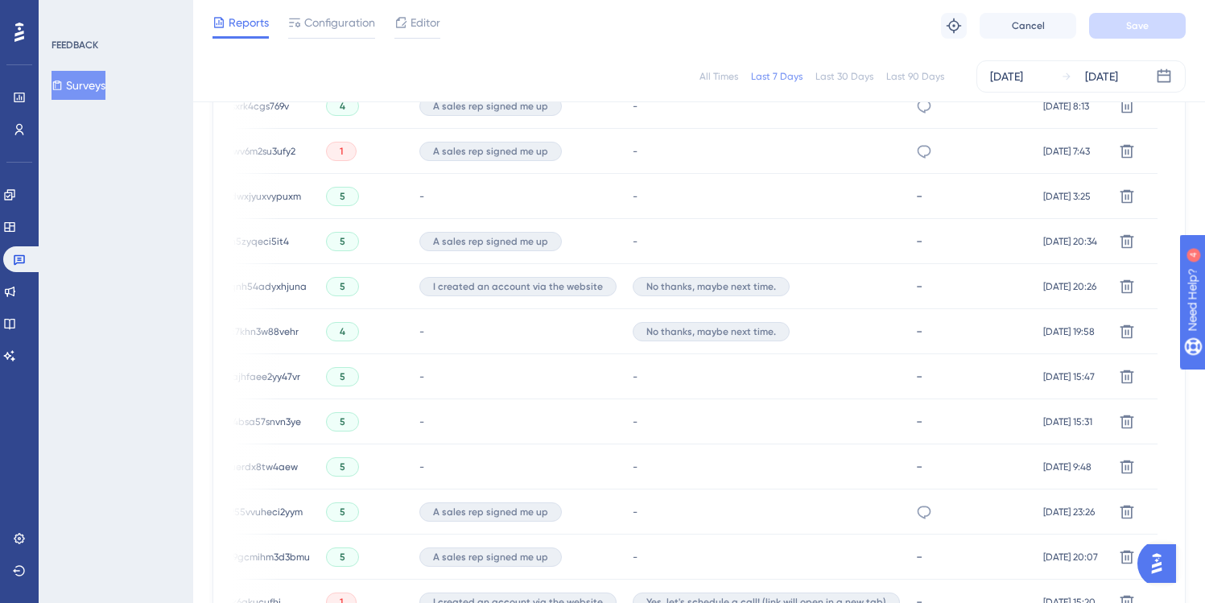
scroll to position [1111, 5]
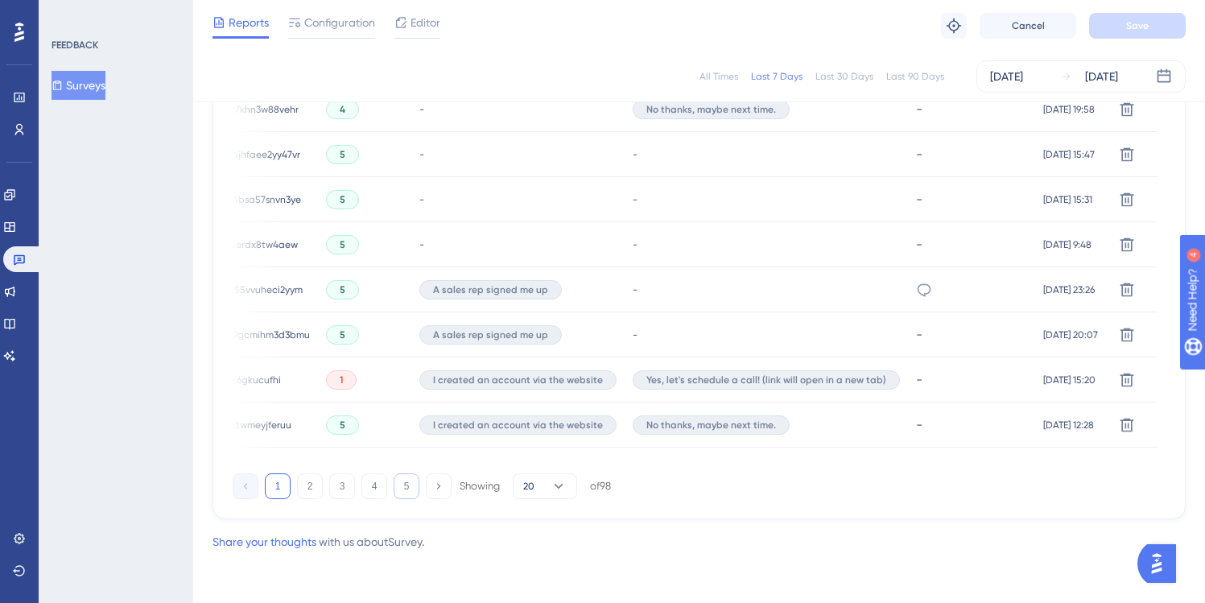
click at [403, 484] on button "5" at bounding box center [407, 486] width 26 height 26
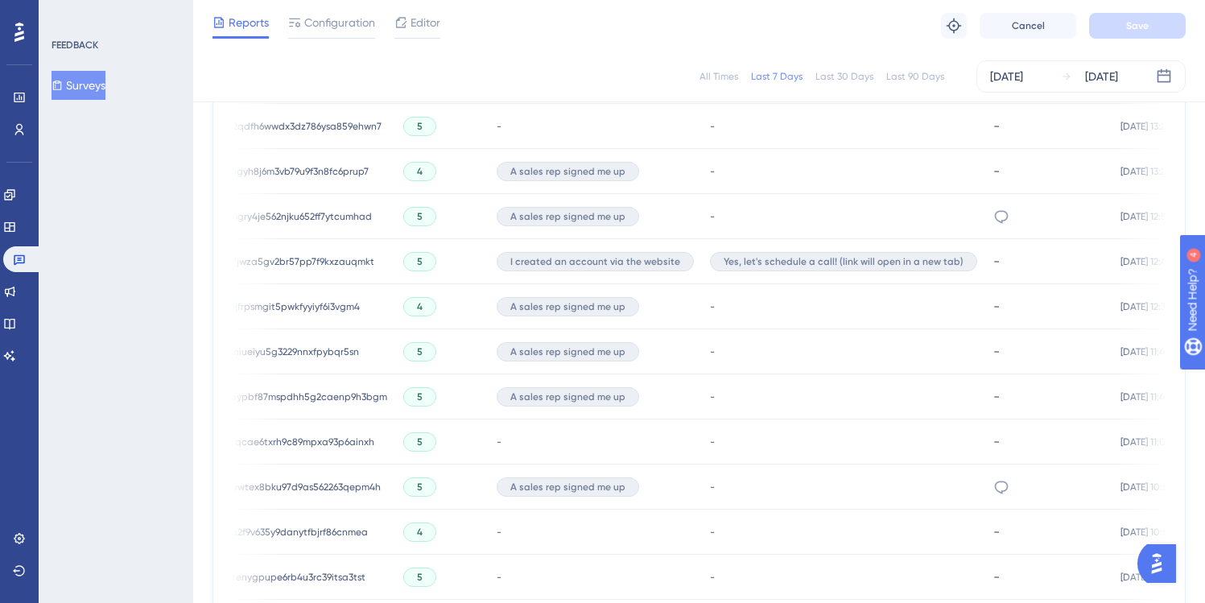
scroll to position [0, 0]
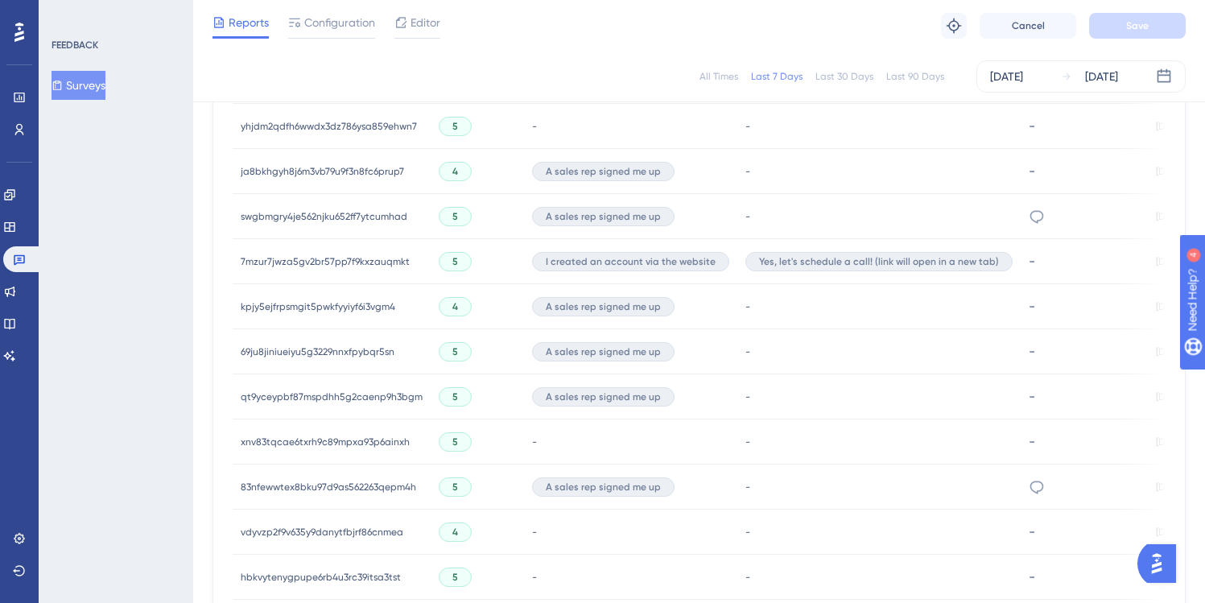
click at [302, 261] on span "7mzur7jwza5gv2br57pp7f9kxzauqmkt" at bounding box center [325, 261] width 169 height 13
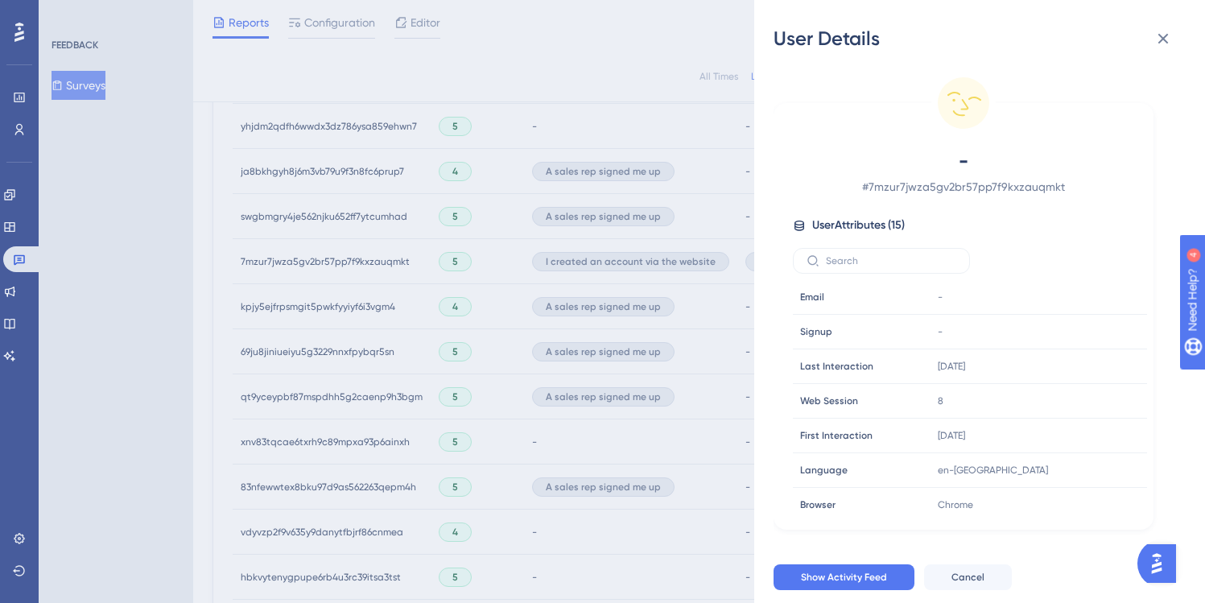
click at [943, 187] on span "# 7mzur7jwza5gv2br57pp7f9kxzauqmkt" at bounding box center [963, 186] width 283 height 19
copy span "7mzur7jwza5gv2br57pp7f9kxzauqmkt"
click at [1162, 37] on icon at bounding box center [1164, 39] width 10 height 10
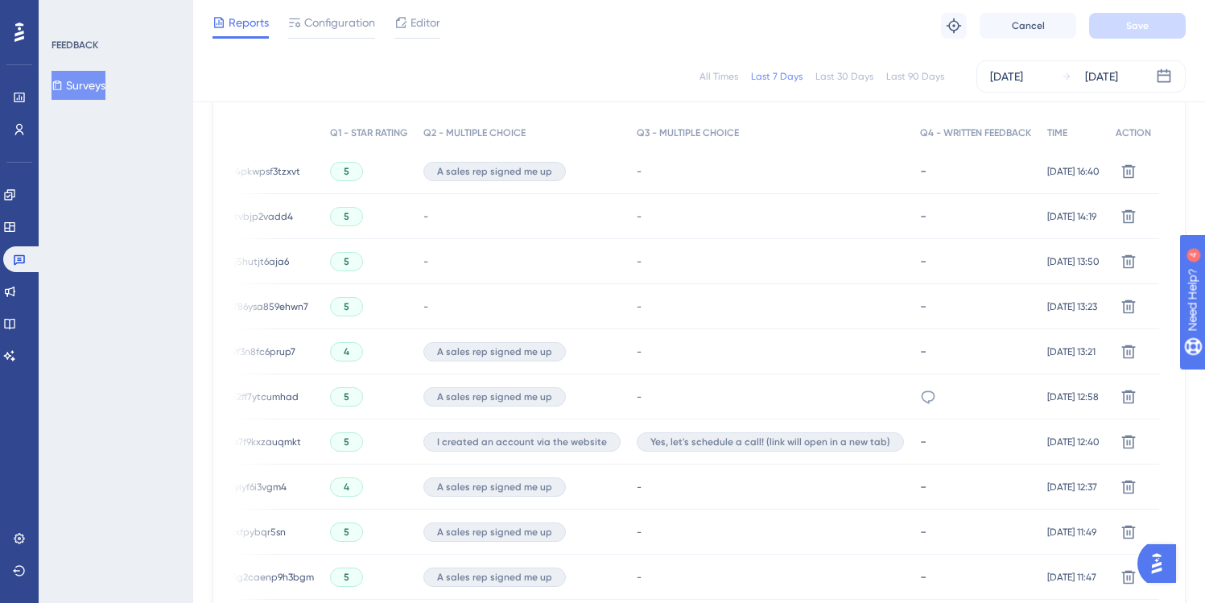
scroll to position [501, 5]
click at [19, 33] on icon at bounding box center [19, 32] width 10 height 19
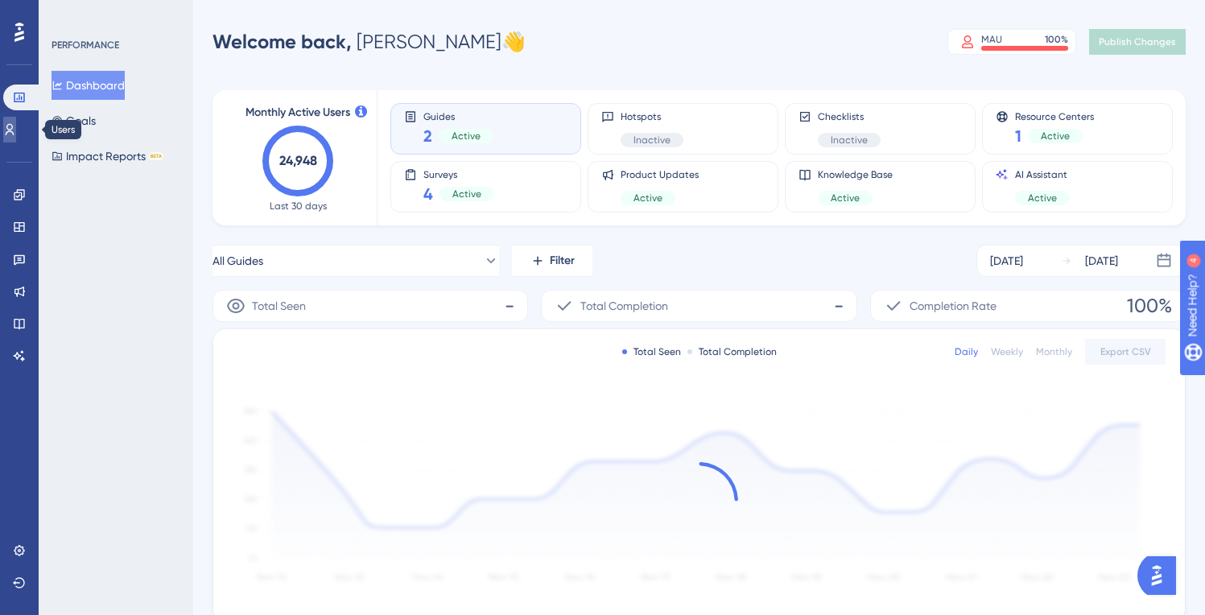
click at [16, 134] on icon at bounding box center [9, 129] width 13 height 13
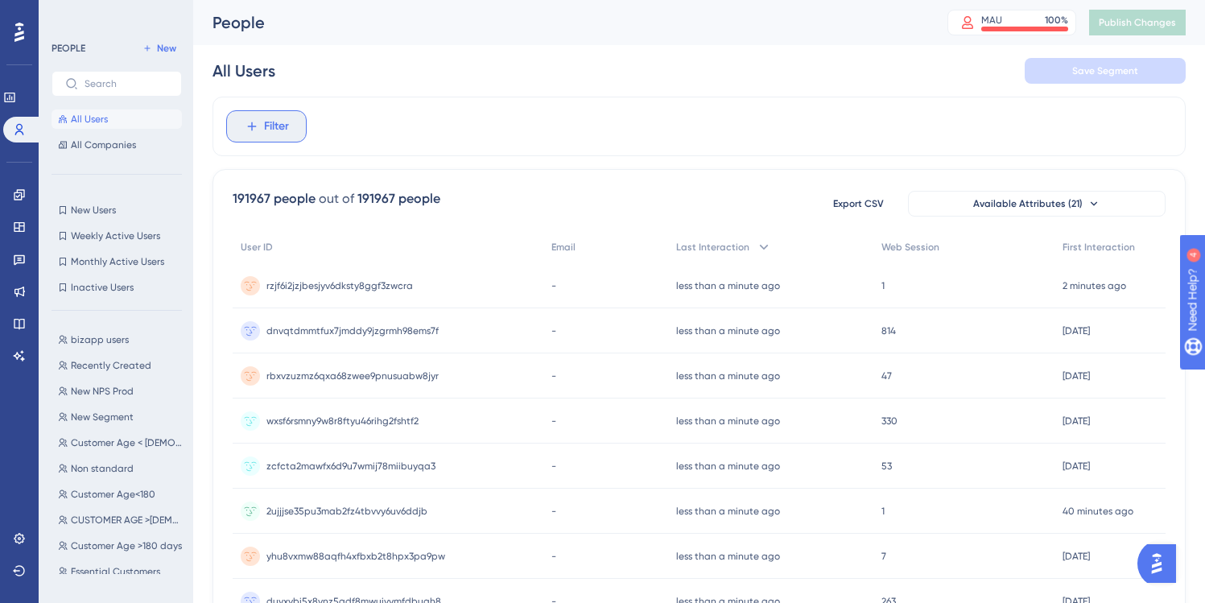
click at [282, 125] on span "Filter" at bounding box center [276, 126] width 25 height 19
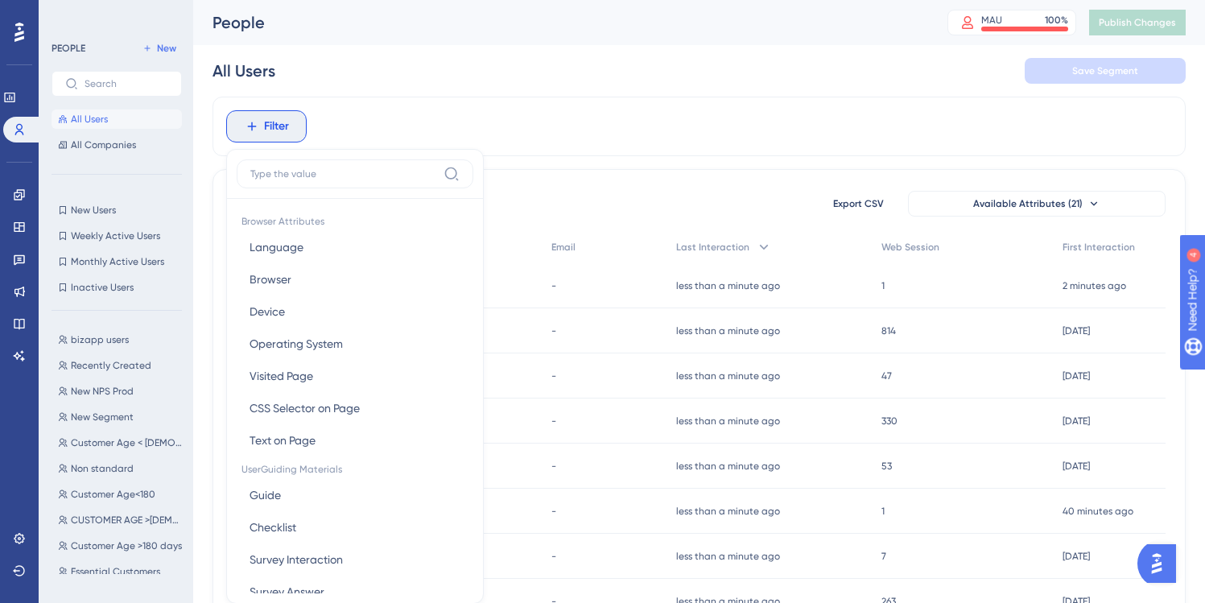
scroll to position [75, 0]
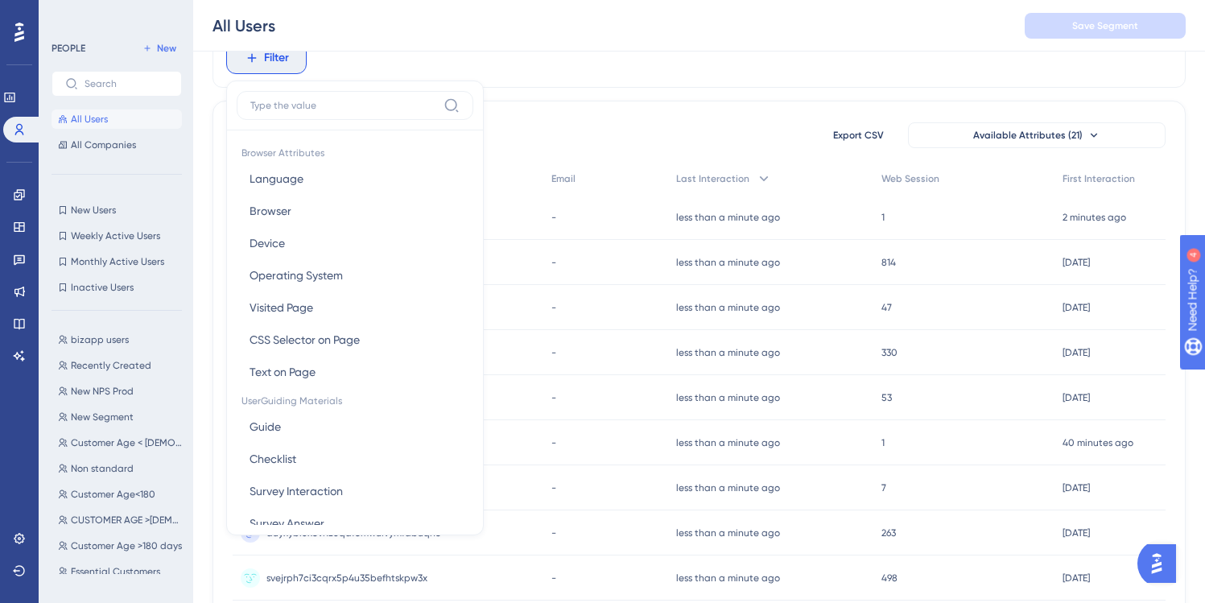
click at [581, 89] on div "Filter Browser Attributes Language Language Browser Browser Device Device Opera…" at bounding box center [699, 598] width 973 height 1140
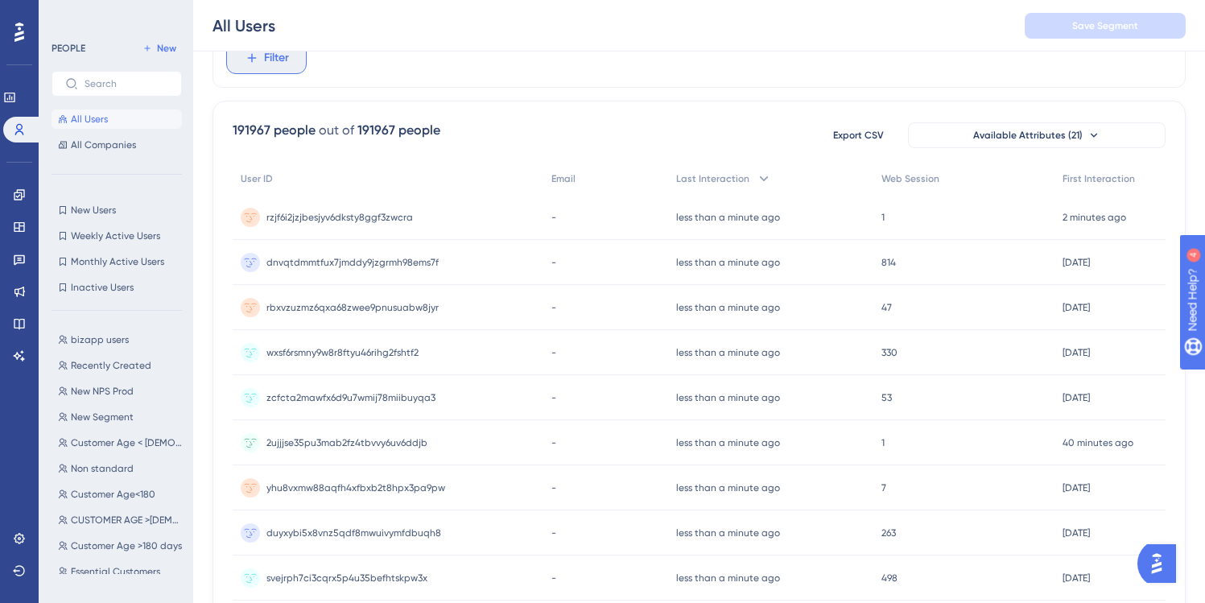
click at [290, 63] on button "Filter" at bounding box center [266, 58] width 81 height 32
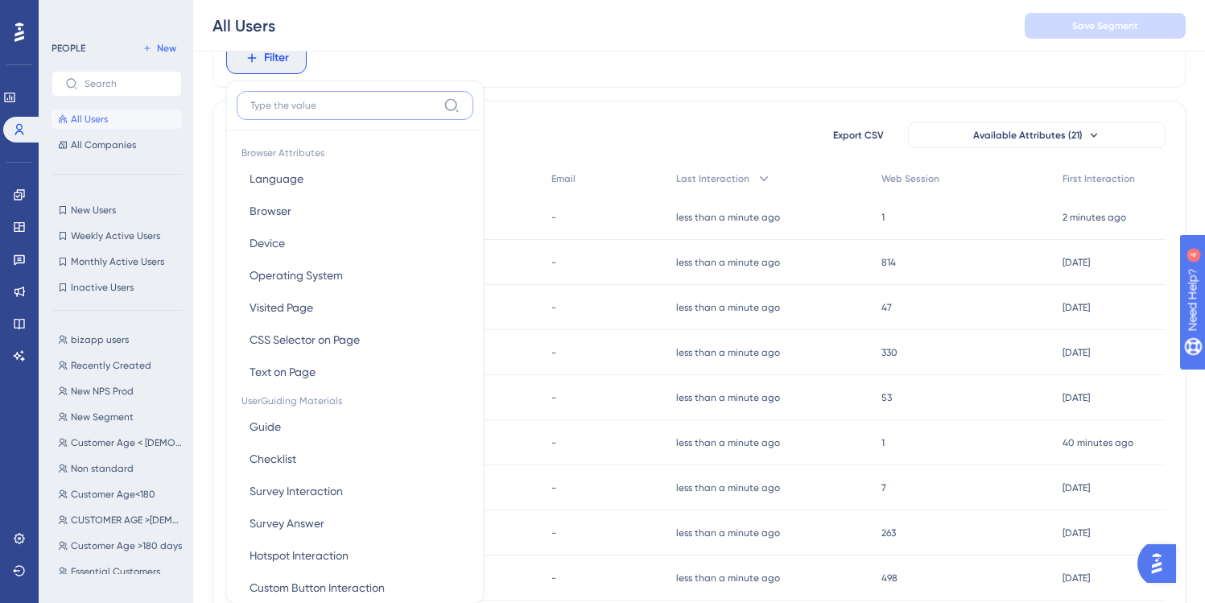
scroll to position [115, 0]
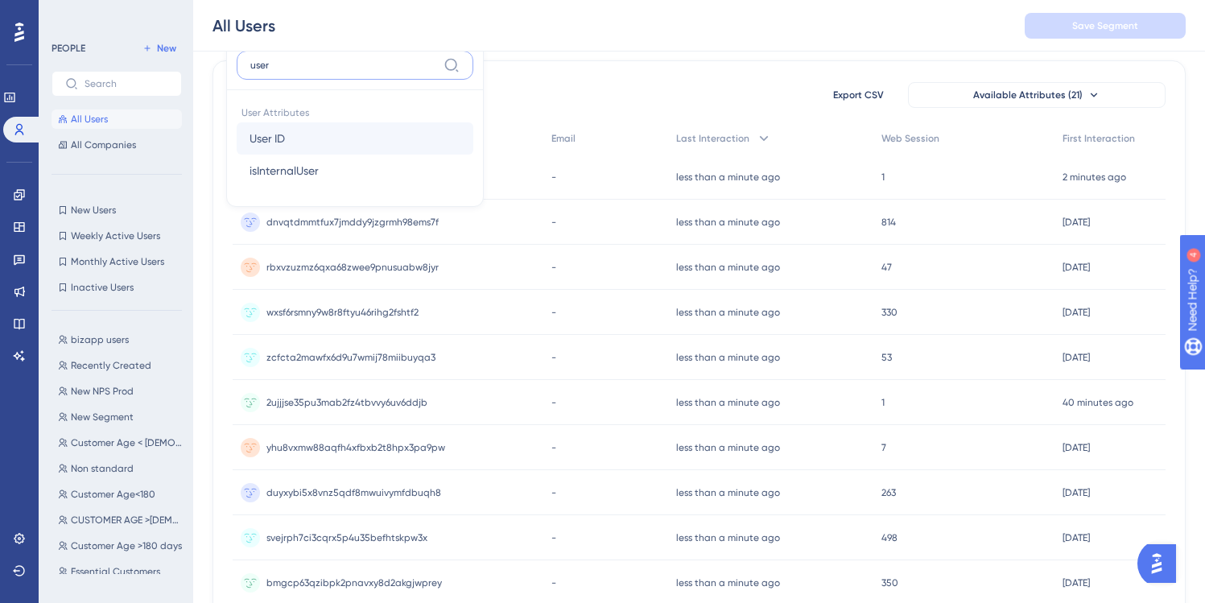
type input "user"
click at [284, 138] on span "User ID" at bounding box center [267, 138] width 35 height 19
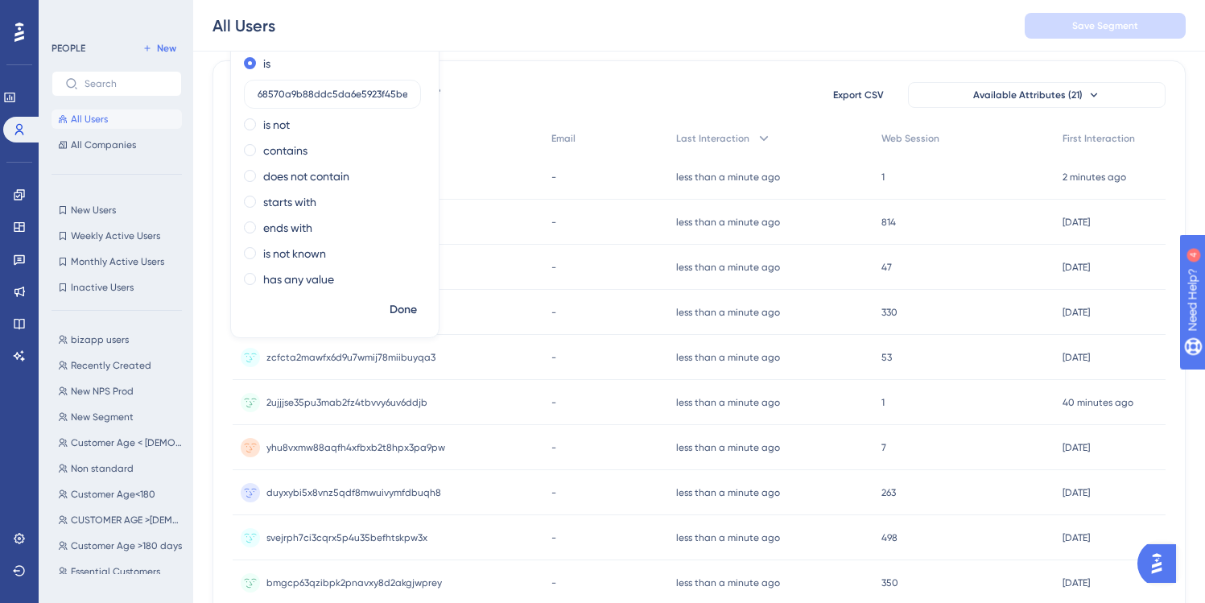
scroll to position [0, 23]
type input "68570a9b88ddc5da6e5923f45be24ca3"
click at [407, 308] on span "Done" at bounding box center [403, 309] width 27 height 19
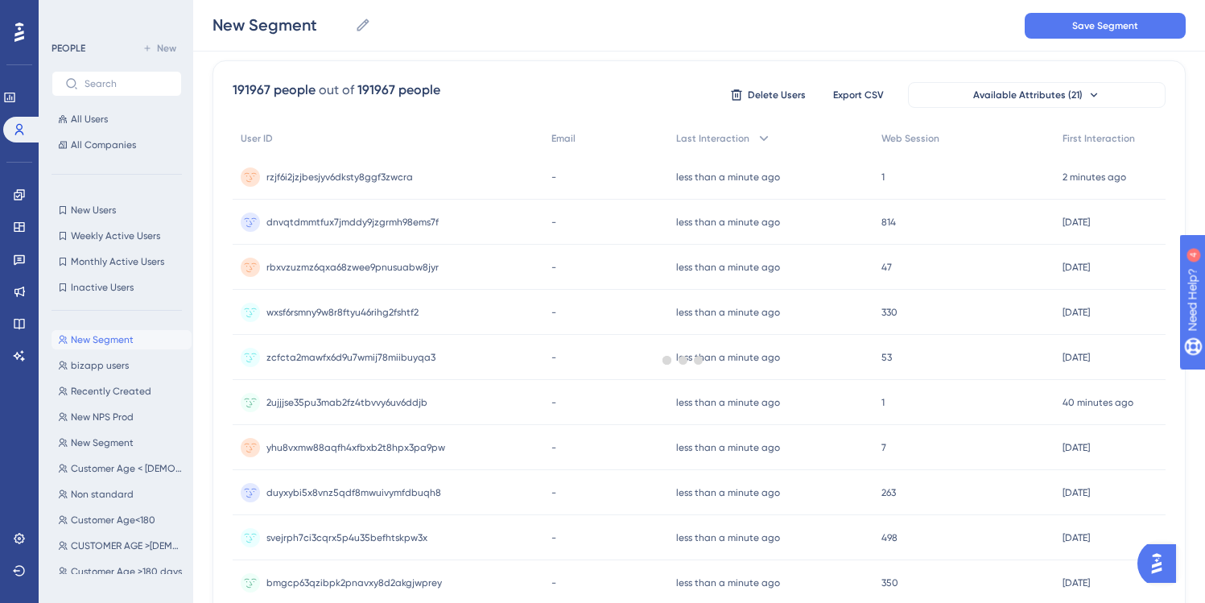
scroll to position [0, 0]
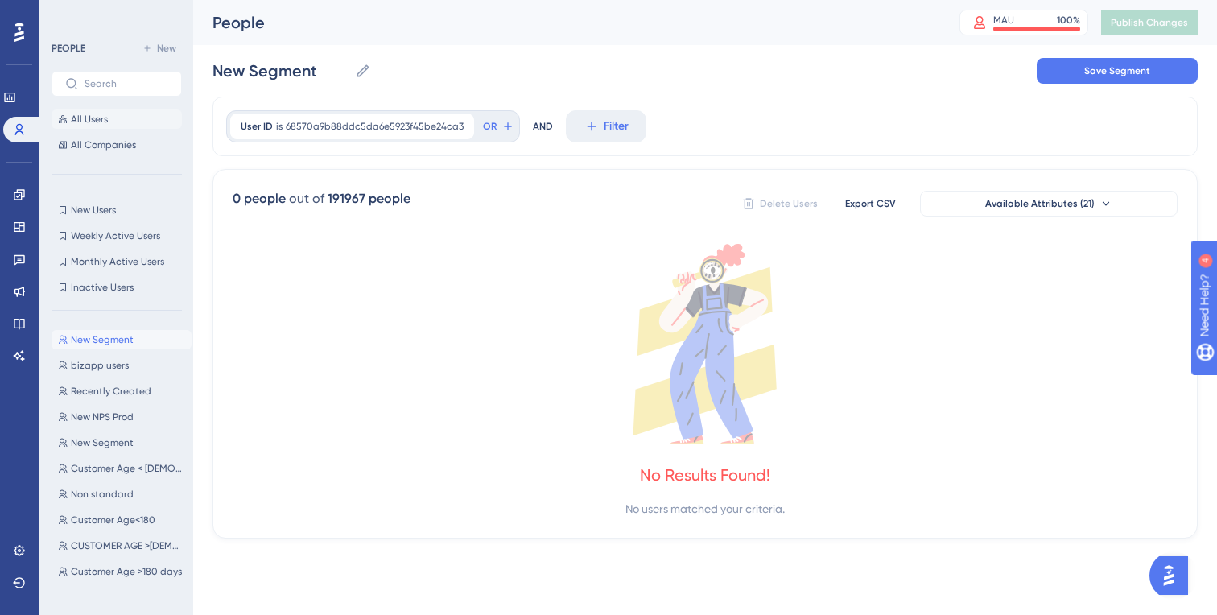
click at [87, 118] on span "All Users" at bounding box center [89, 119] width 37 height 13
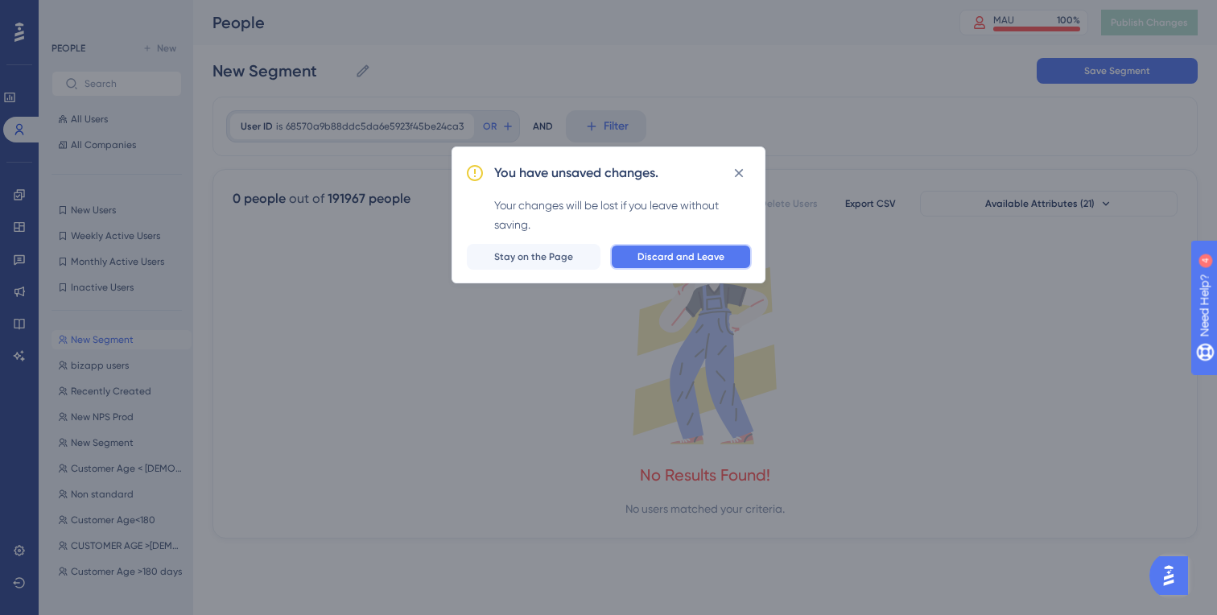
click at [685, 254] on span "Discard and Leave" at bounding box center [681, 256] width 87 height 13
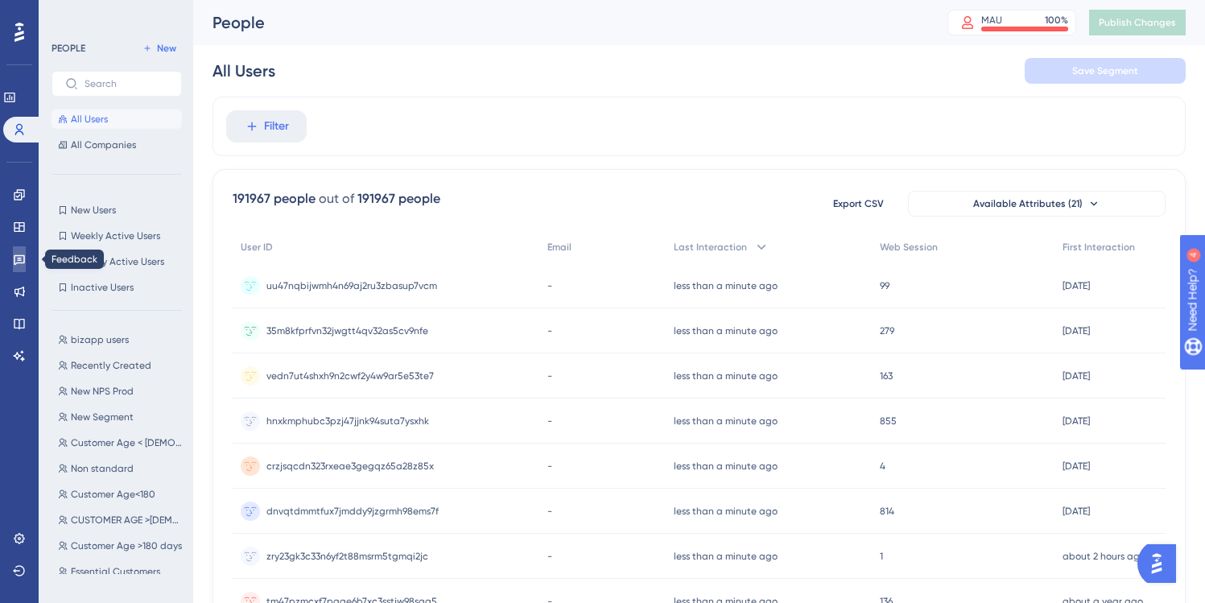
click at [17, 263] on icon at bounding box center [19, 259] width 13 height 13
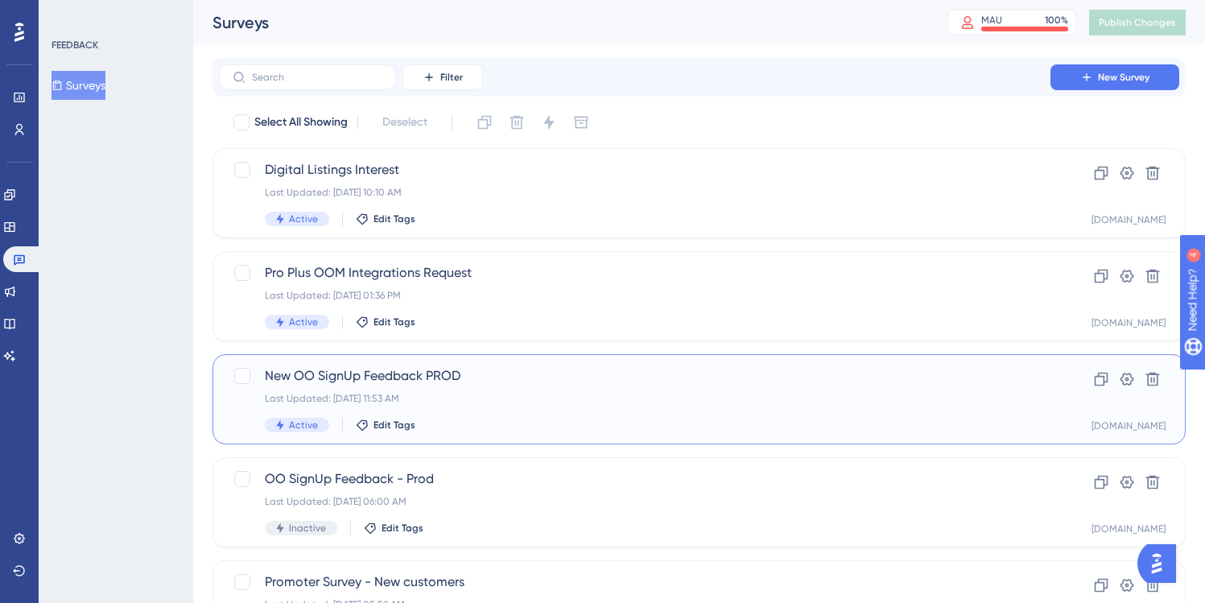
click at [542, 374] on span "New OO SignUp Feedback PROD" at bounding box center [635, 375] width 740 height 19
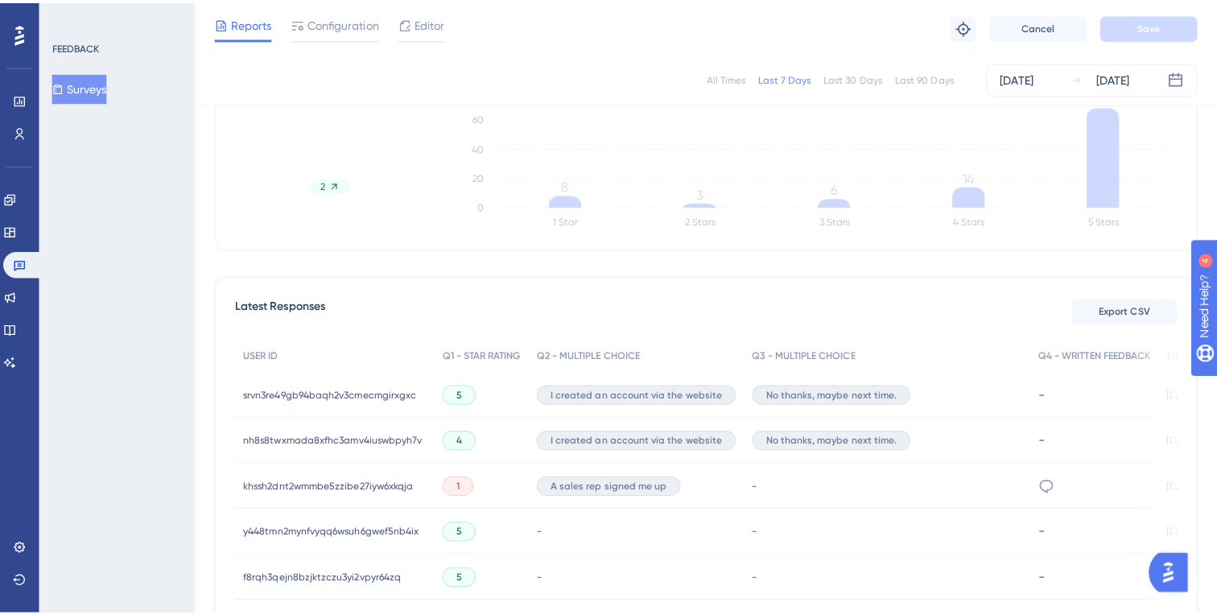
scroll to position [345, 0]
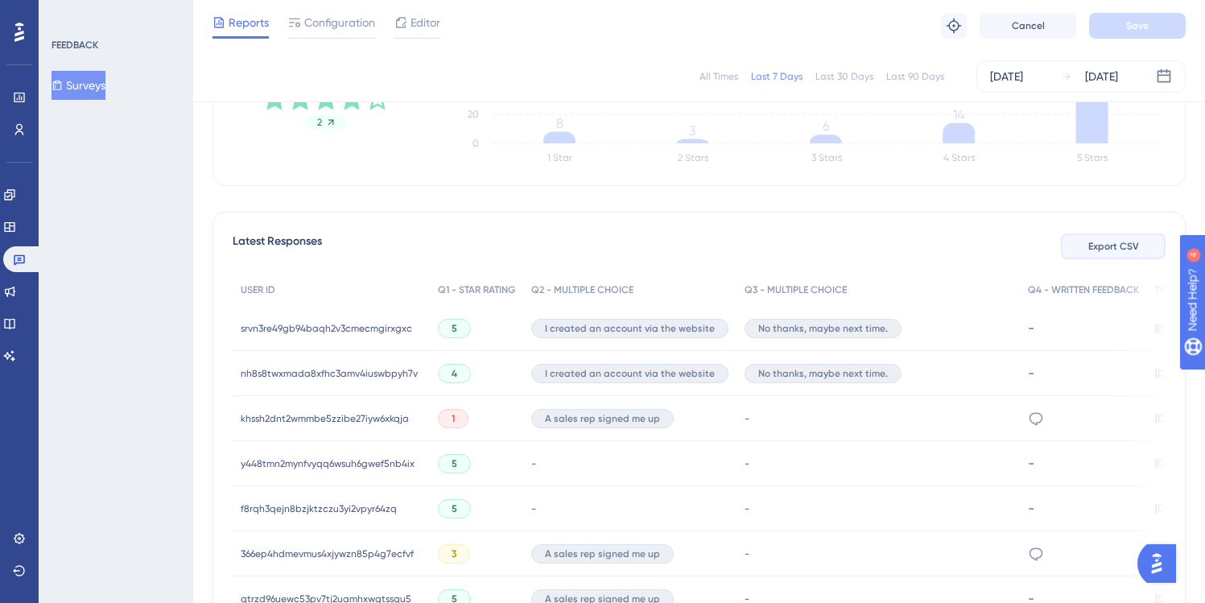
click at [1115, 245] on span "Export CSV" at bounding box center [1113, 246] width 51 height 13
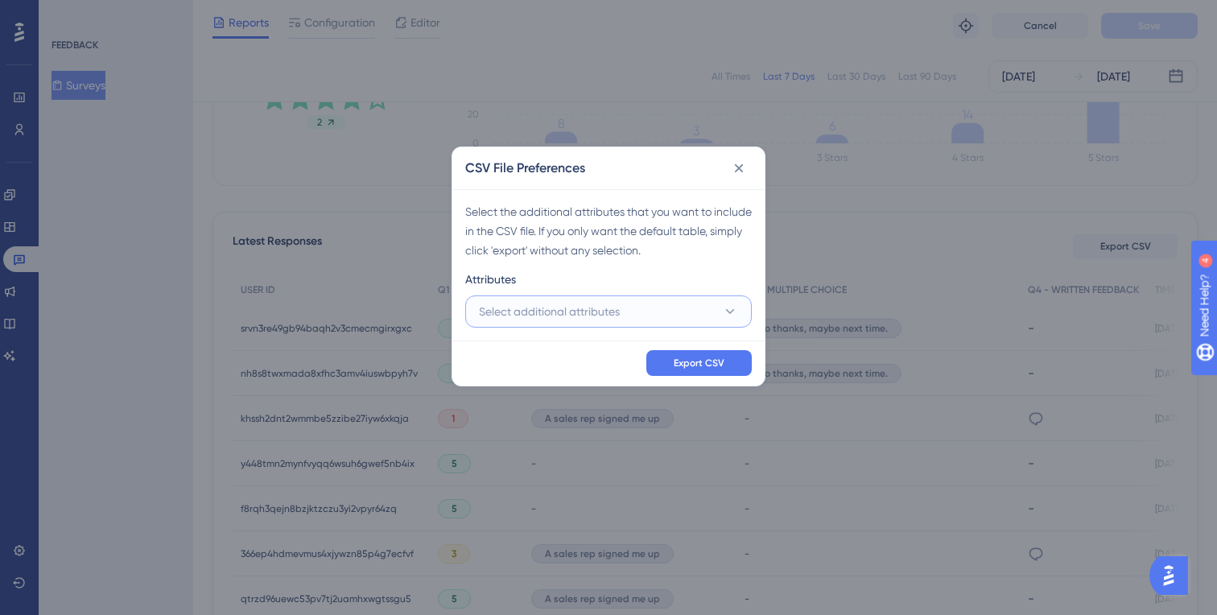
click at [601, 314] on span "Select additional attributes" at bounding box center [549, 311] width 141 height 19
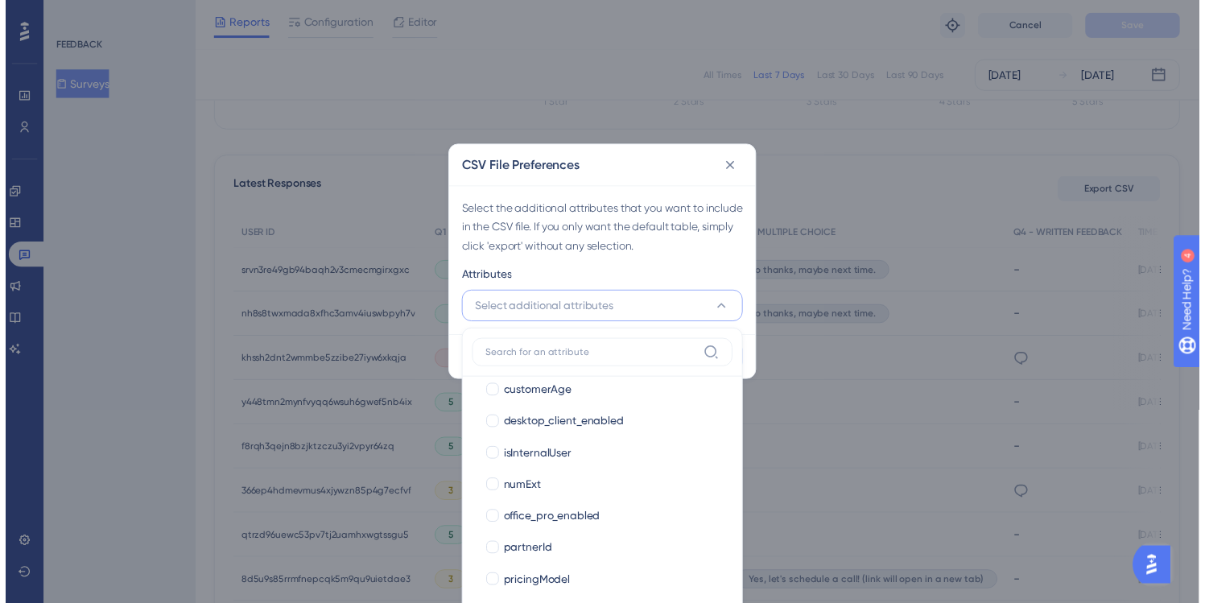
scroll to position [336, 0]
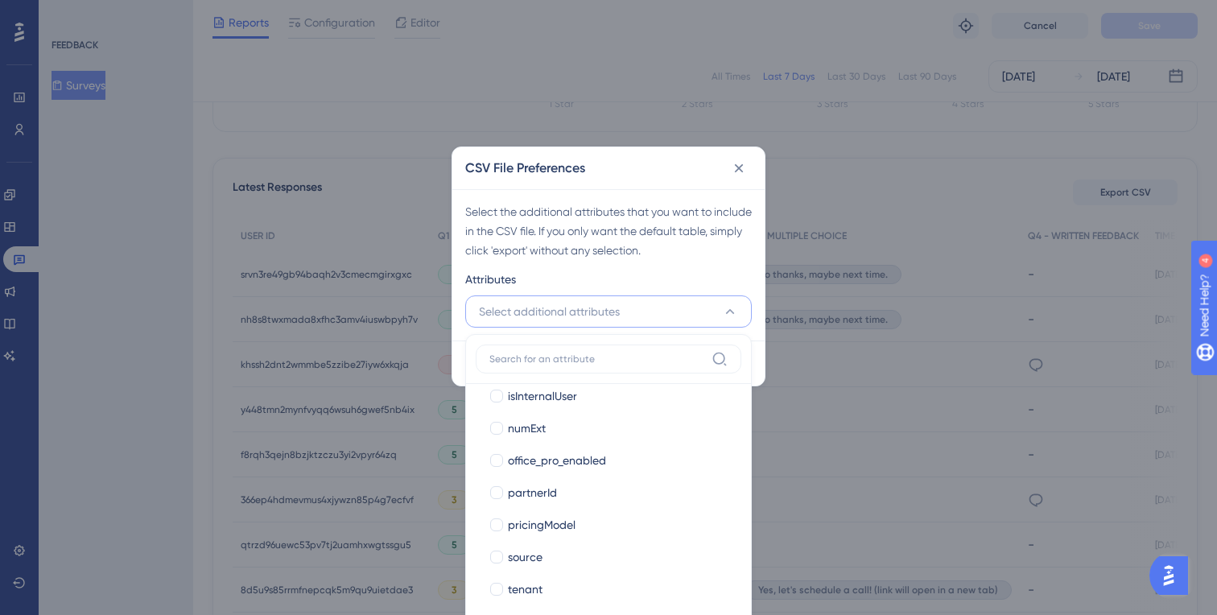
click at [679, 276] on div "Attributes" at bounding box center [608, 283] width 287 height 26
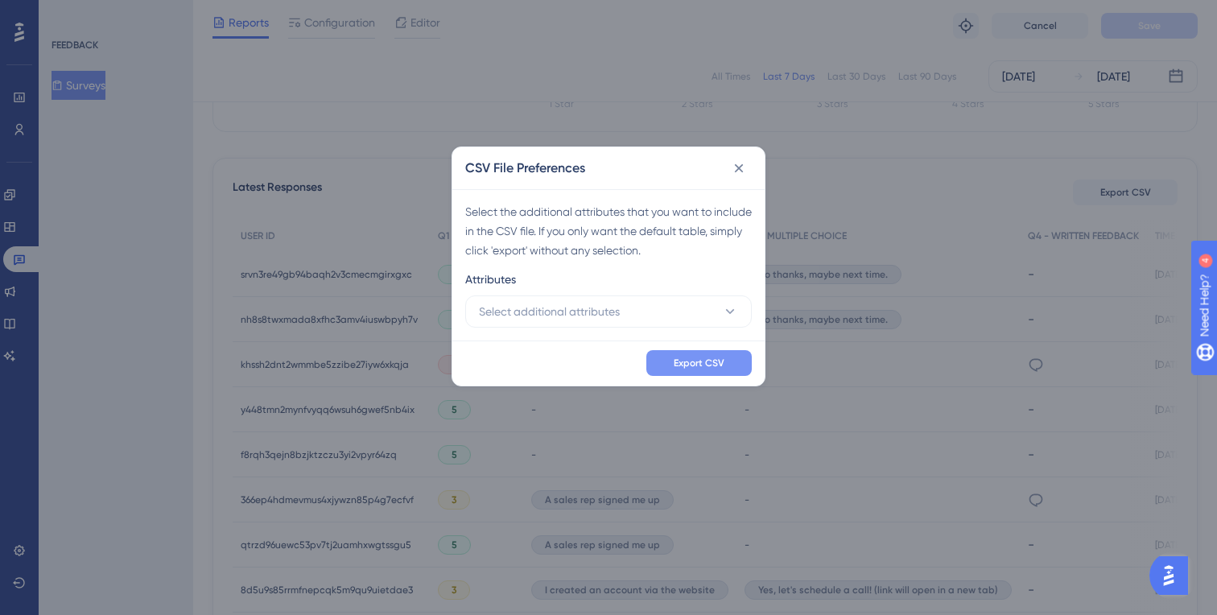
click at [698, 365] on span "Export CSV" at bounding box center [699, 363] width 51 height 13
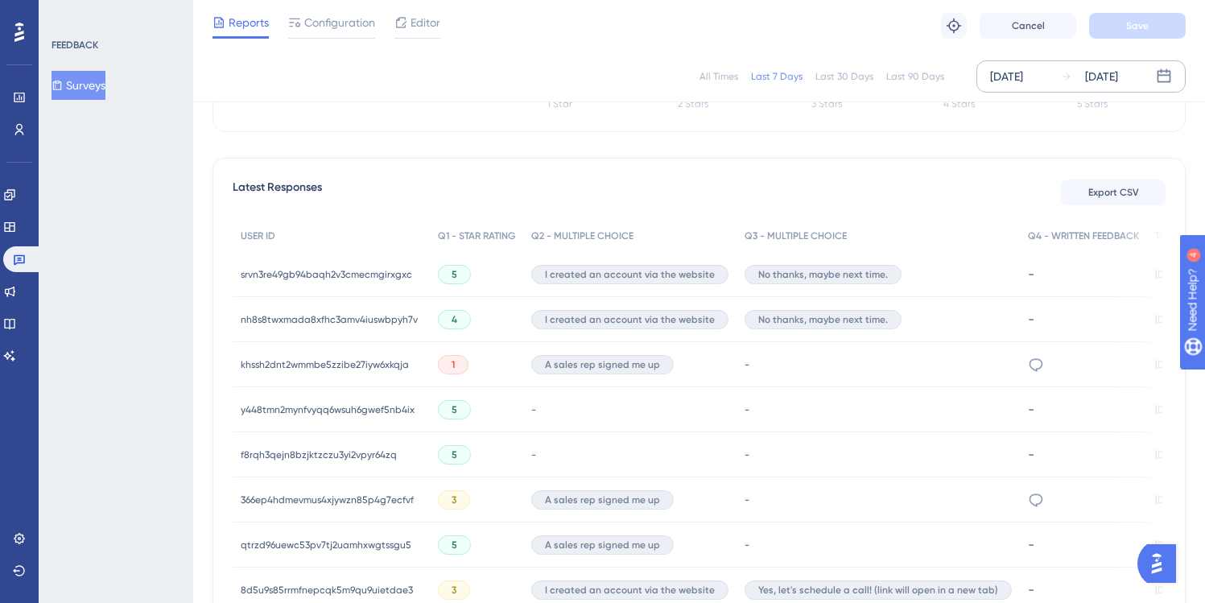
click at [1023, 76] on div "[DATE]" at bounding box center [1006, 76] width 33 height 19
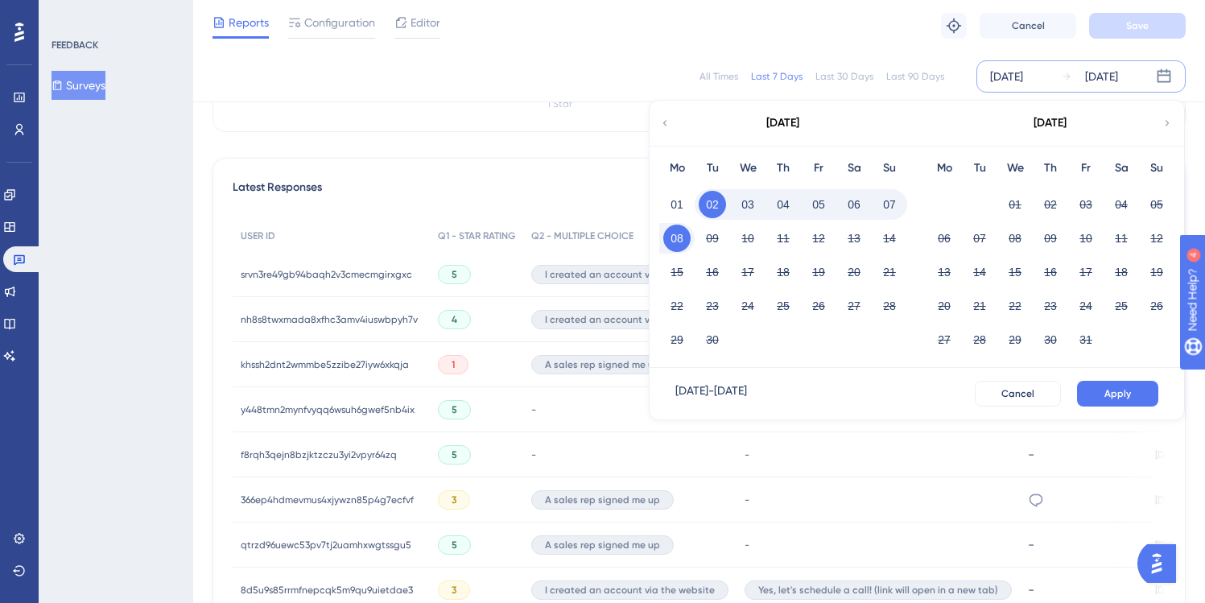
click at [663, 124] on icon at bounding box center [664, 123] width 11 height 14
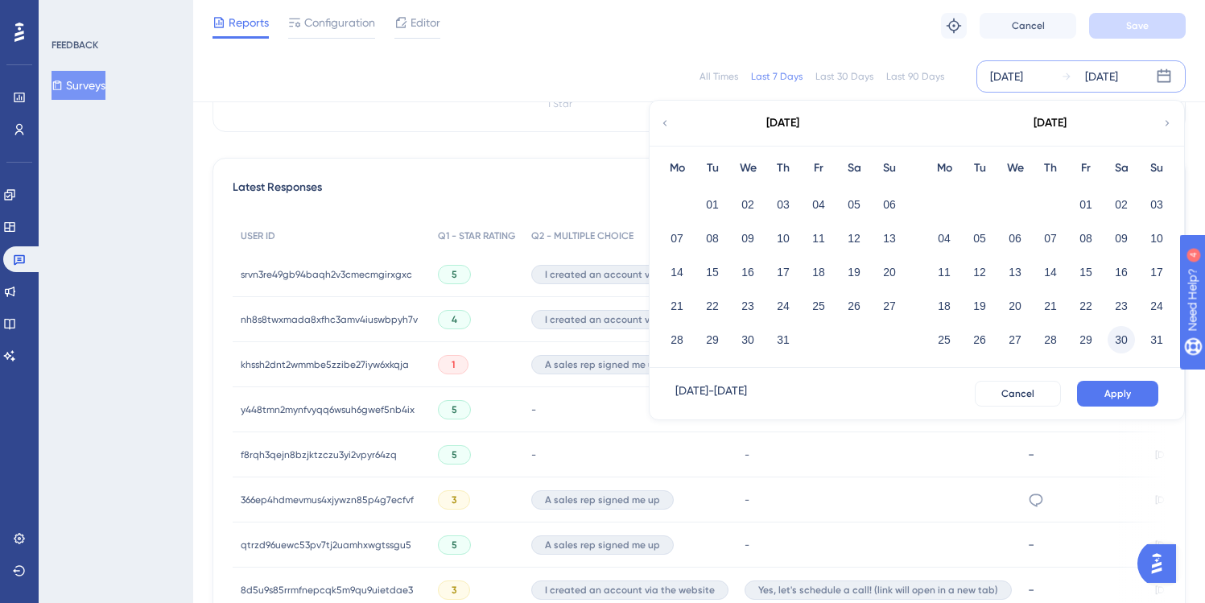
click at [1118, 341] on button "30" at bounding box center [1121, 339] width 27 height 27
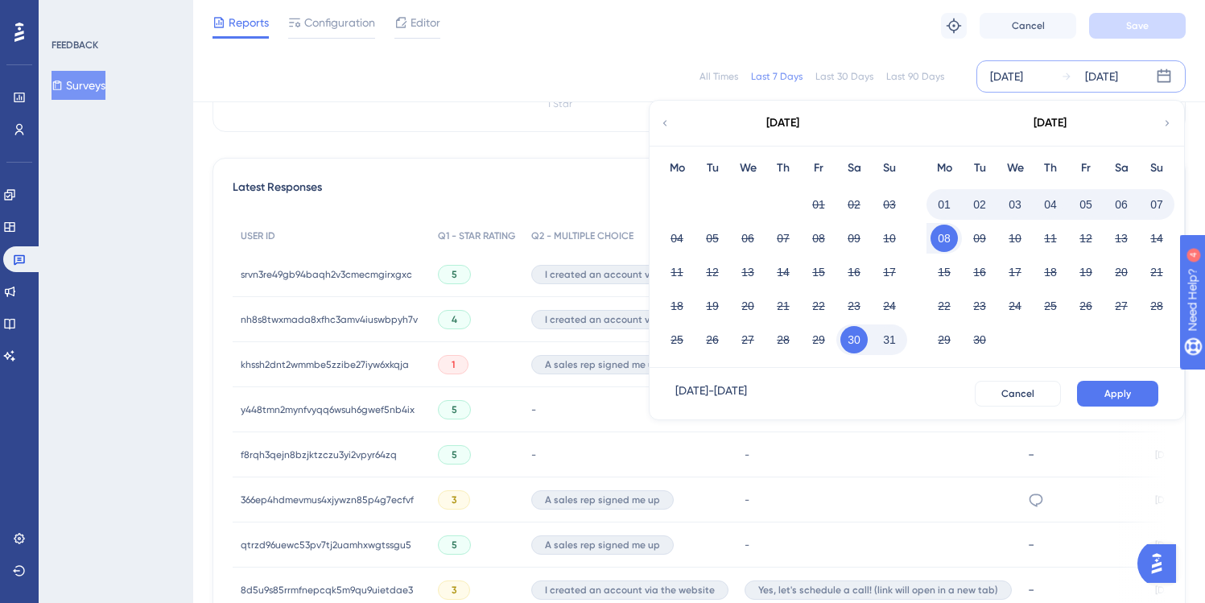
click at [889, 340] on button "31" at bounding box center [889, 339] width 27 height 27
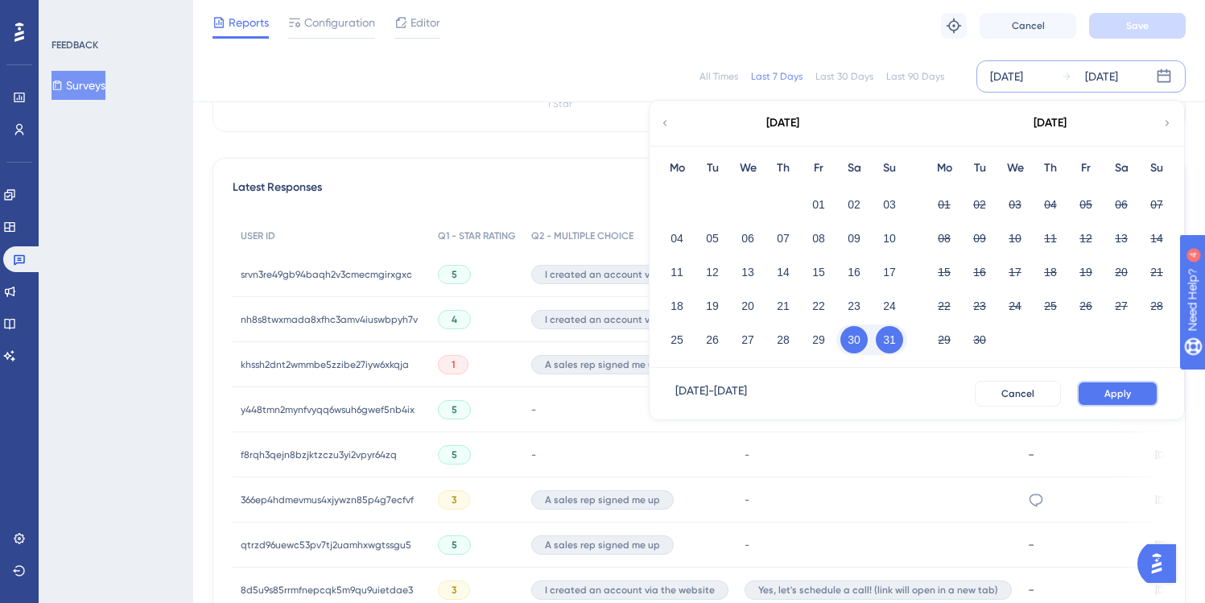
click at [1110, 395] on span "Apply" at bounding box center [1118, 393] width 27 height 13
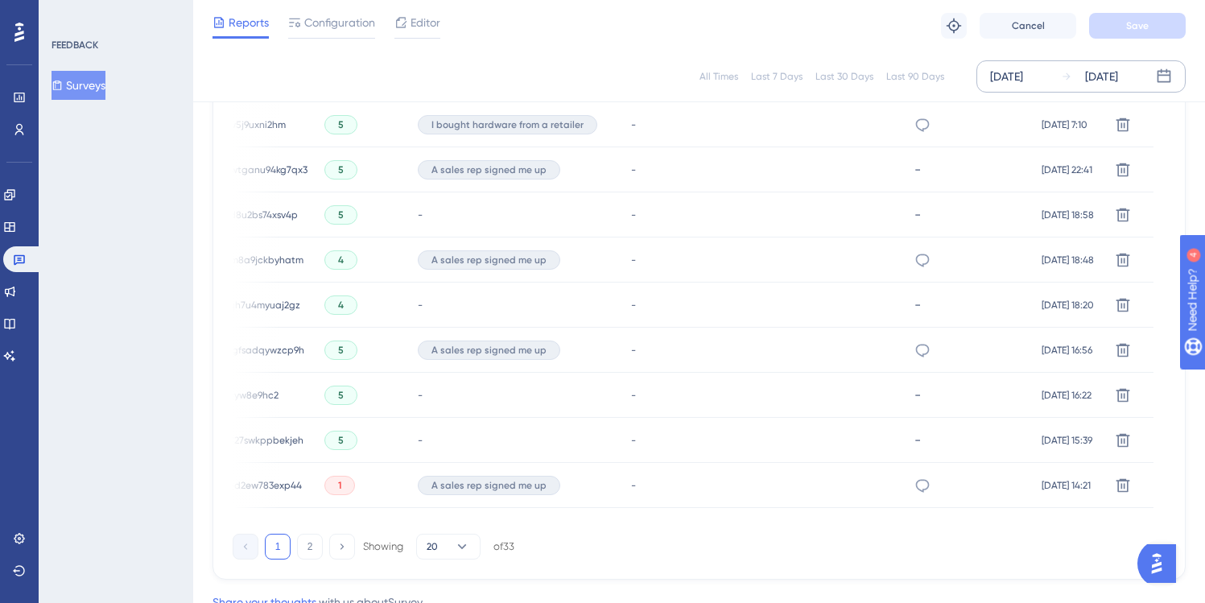
scroll to position [1111, 0]
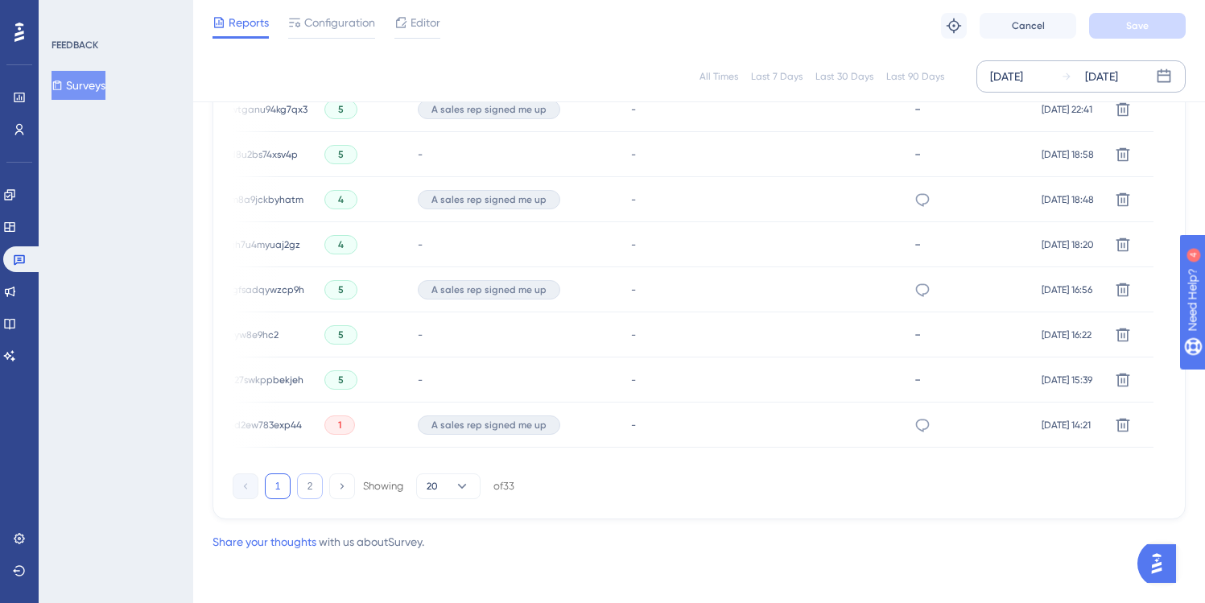
click at [308, 487] on button "2" at bounding box center [310, 486] width 26 height 26
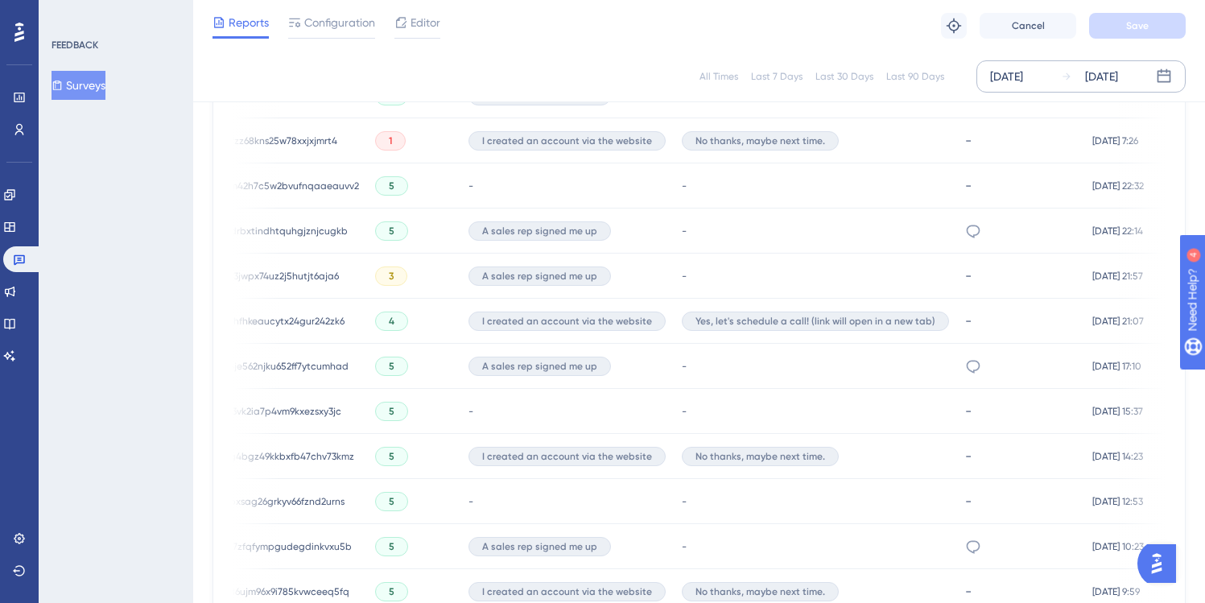
scroll to position [0, 0]
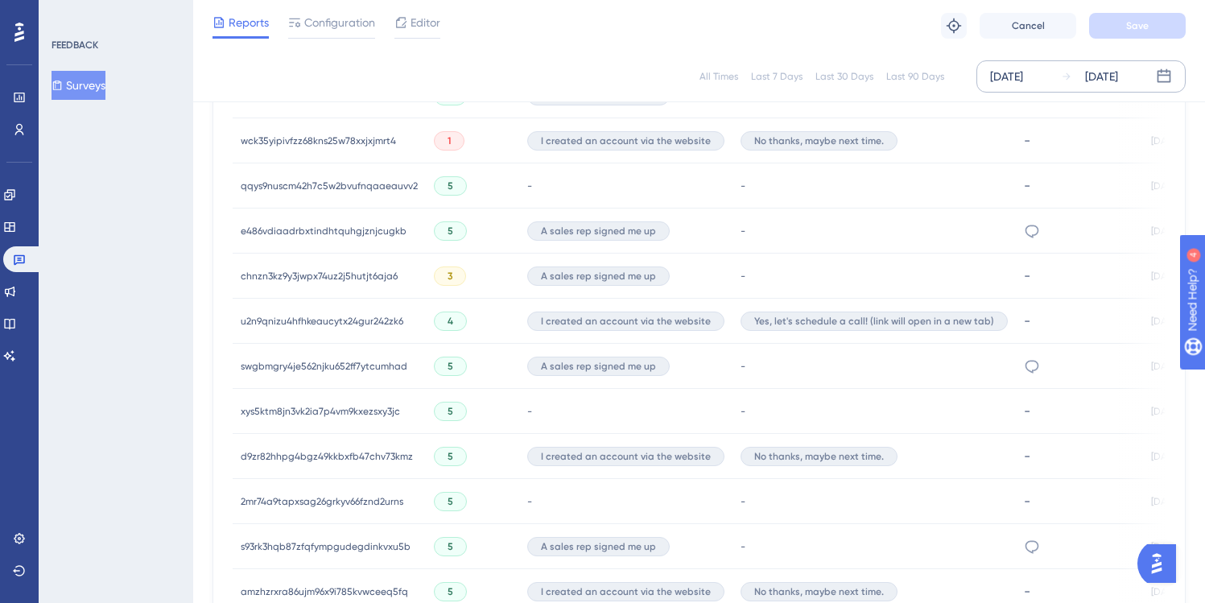
click at [311, 323] on span "u2n9qnizu4hfhkeaucytx24gur242zk6" at bounding box center [322, 321] width 163 height 13
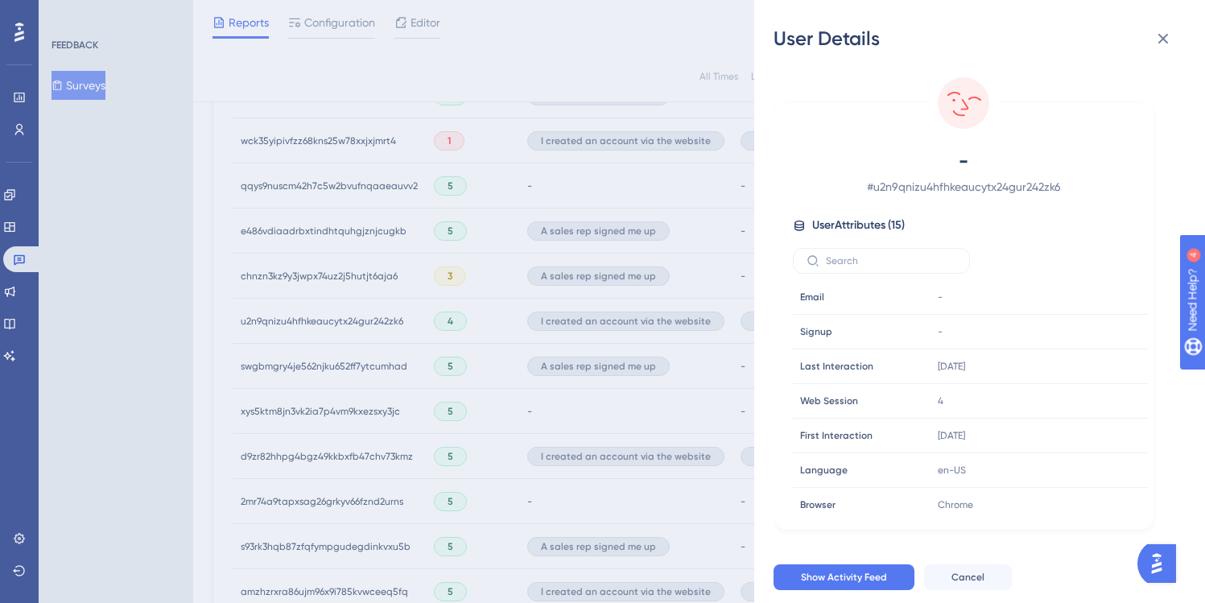
click at [938, 189] on span "# u2n9qnizu4hfhkeaucytx24gur242zk6" at bounding box center [963, 186] width 283 height 19
copy span "u2n9qnizu4hfhkeaucytx24gur242zk6"
click at [832, 584] on span "Show Activity Feed" at bounding box center [844, 577] width 86 height 13
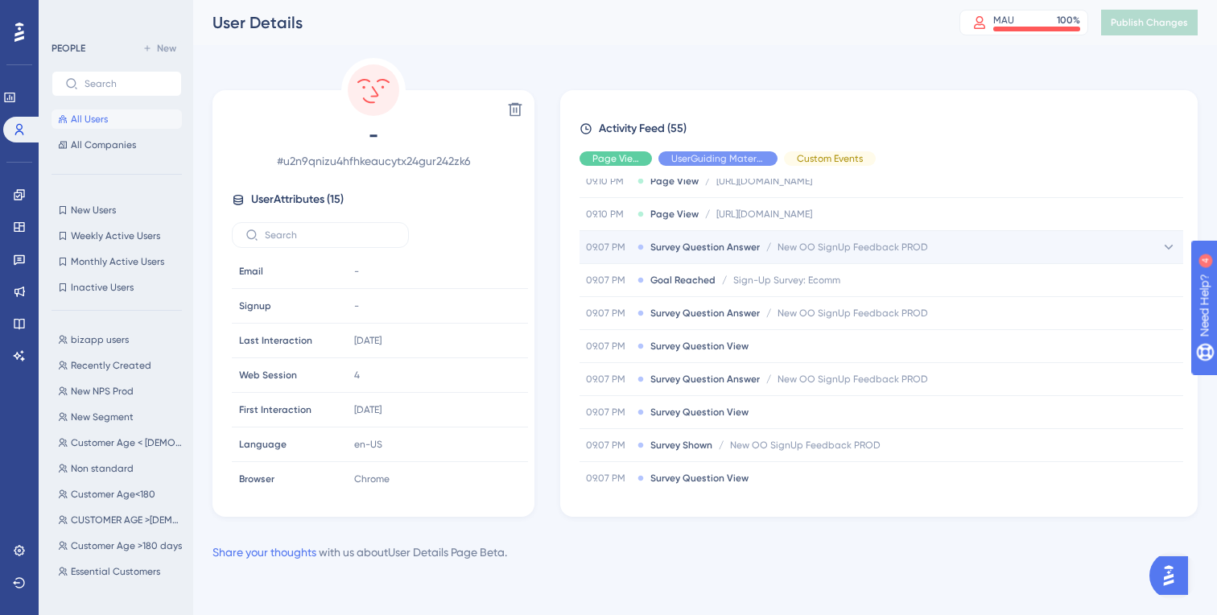
scroll to position [648, 0]
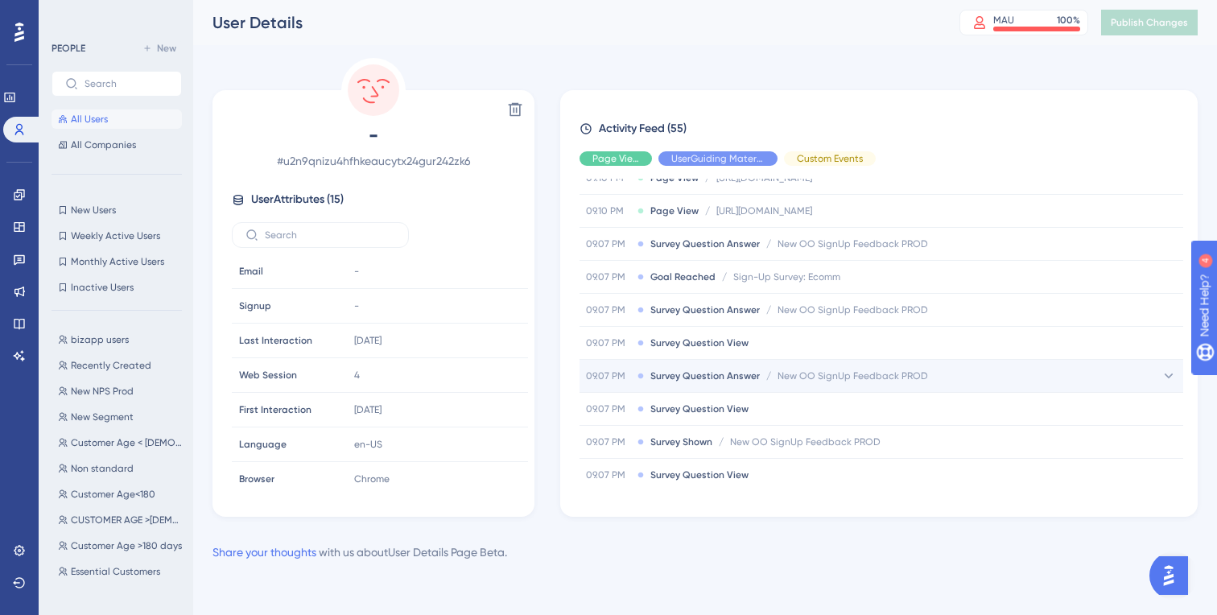
click at [892, 373] on span "New OO SignUp Feedback PROD" at bounding box center [853, 376] width 151 height 13
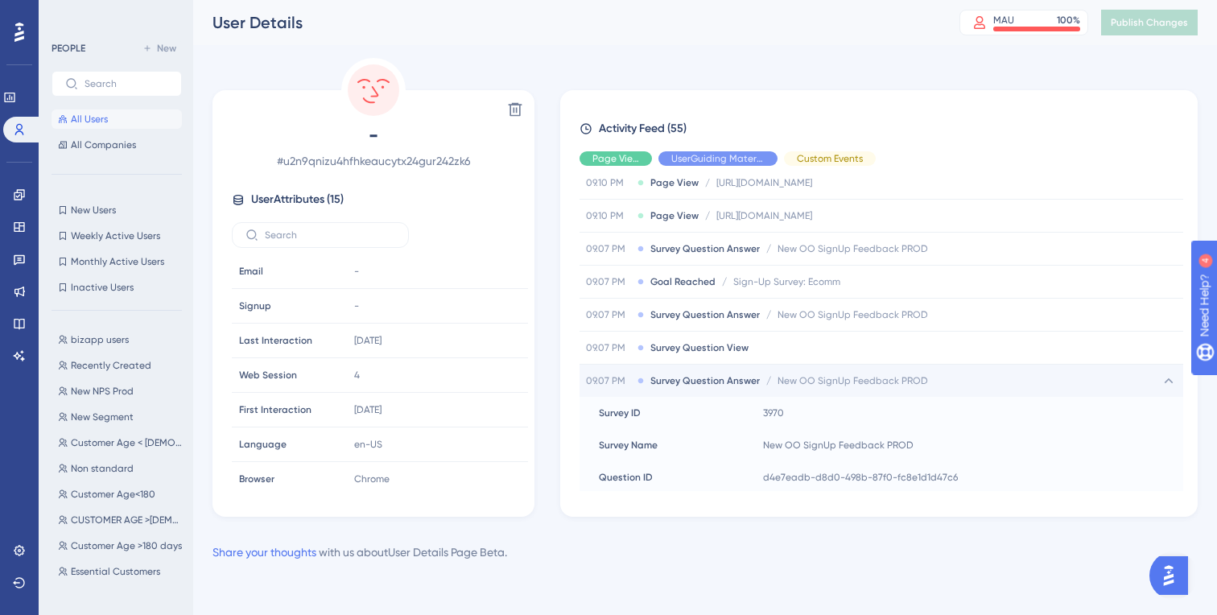
scroll to position [642, 0]
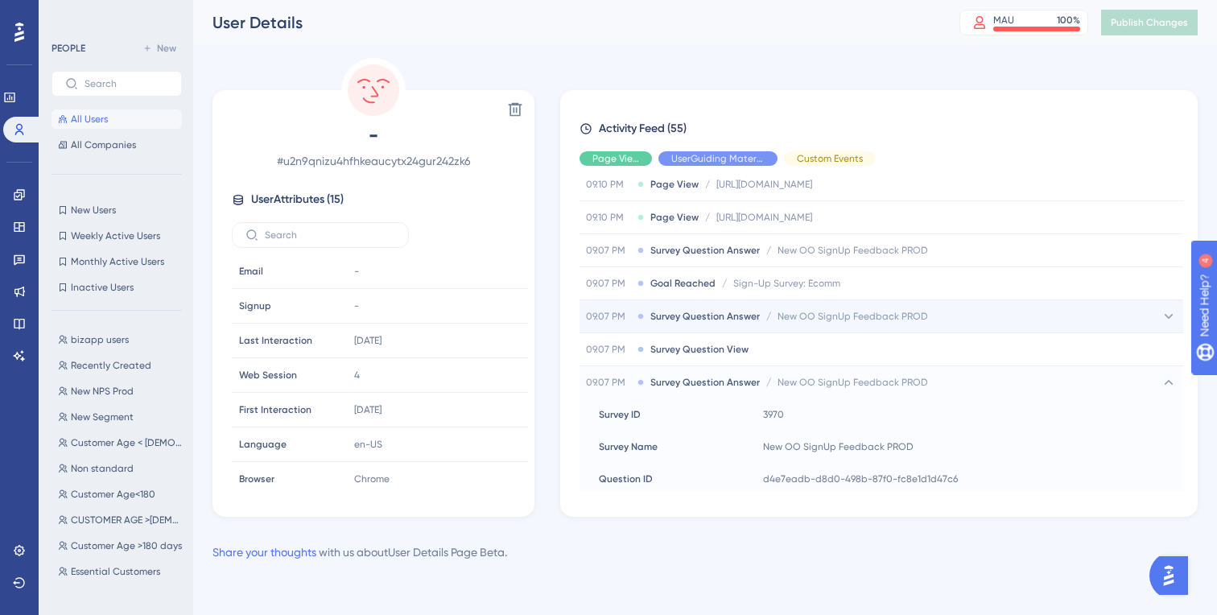
click at [897, 318] on span "New OO SignUp Feedback PROD" at bounding box center [853, 316] width 151 height 13
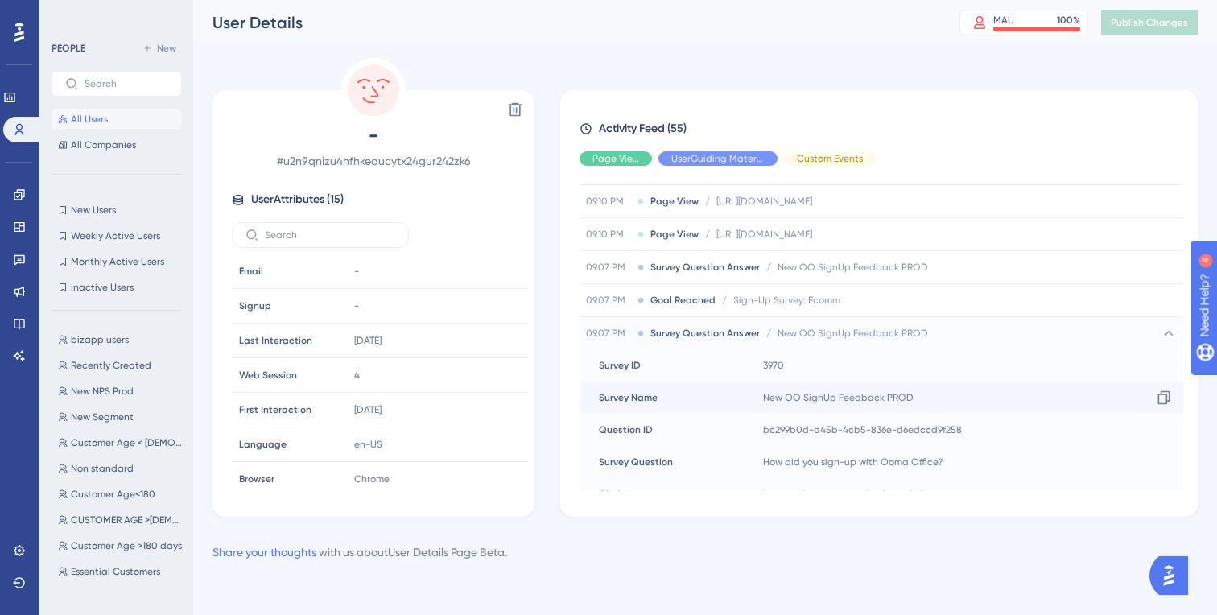
scroll to position [591, 0]
